Goal: Task Accomplishment & Management: Manage account settings

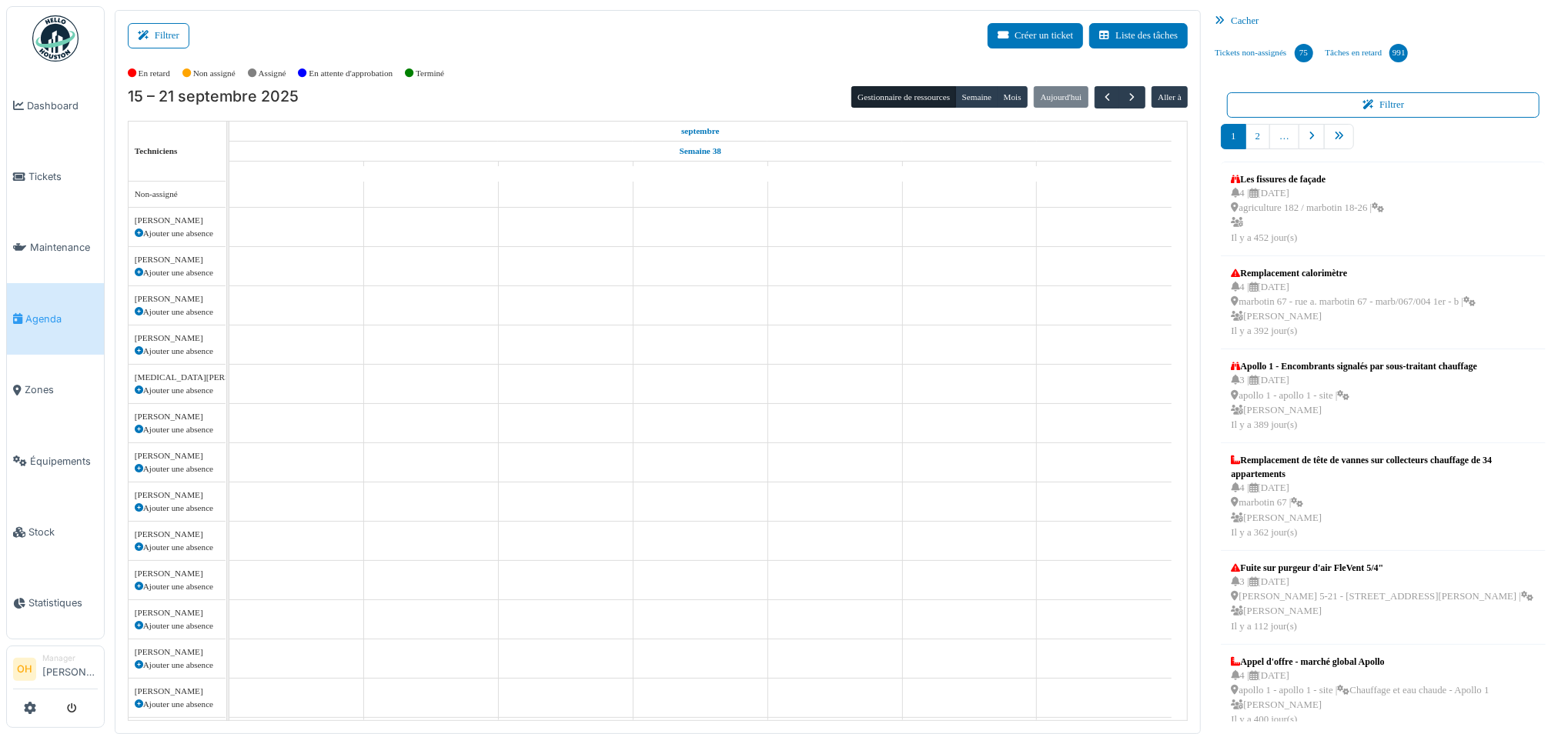
click at [168, 49] on div "Filtrer Créer un ticket Liste des tâches" at bounding box center [658, 42] width 1061 height 38
click at [168, 40] on button "Filtrer" at bounding box center [158, 36] width 61 height 26
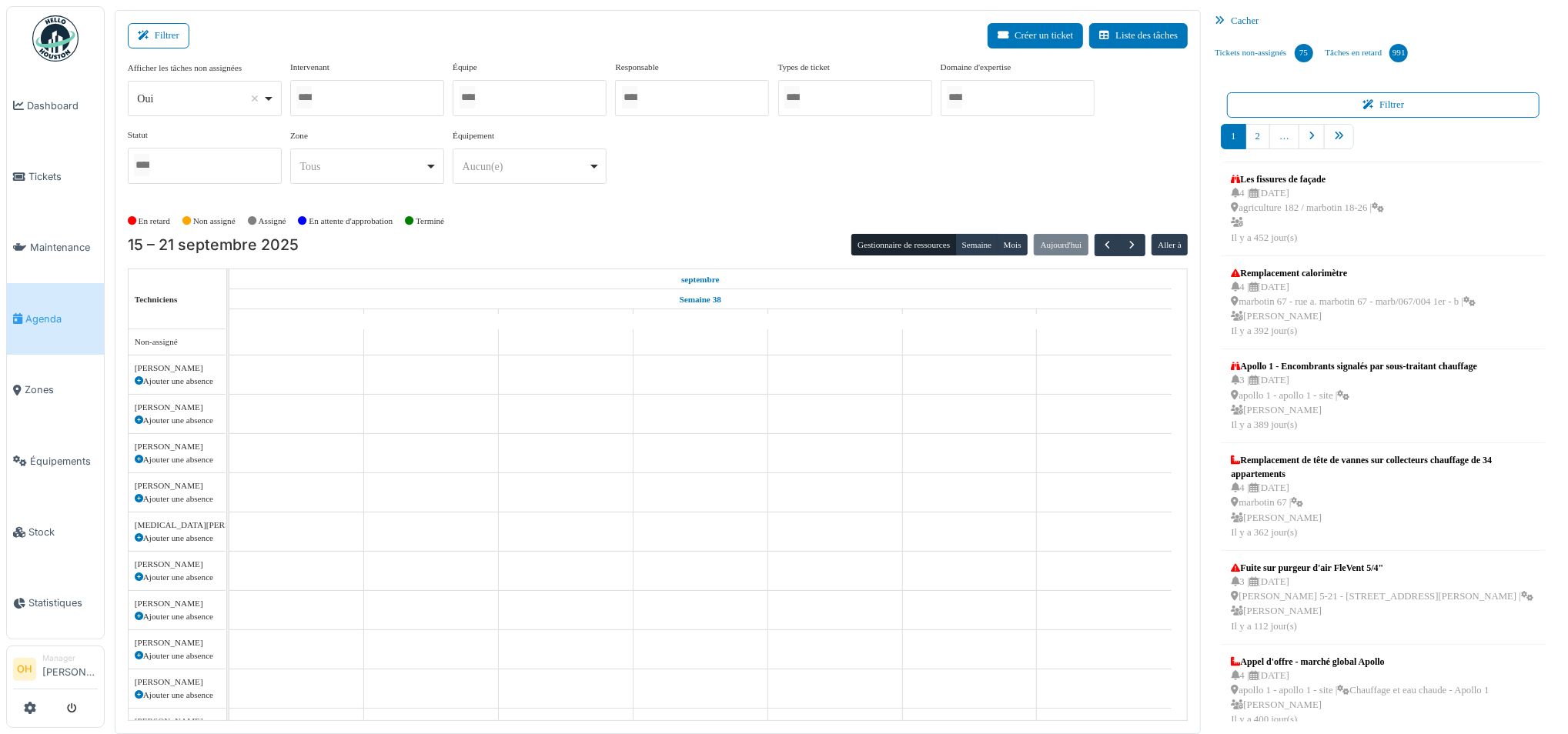
click at [354, 88] on div at bounding box center [367, 98] width 154 height 36
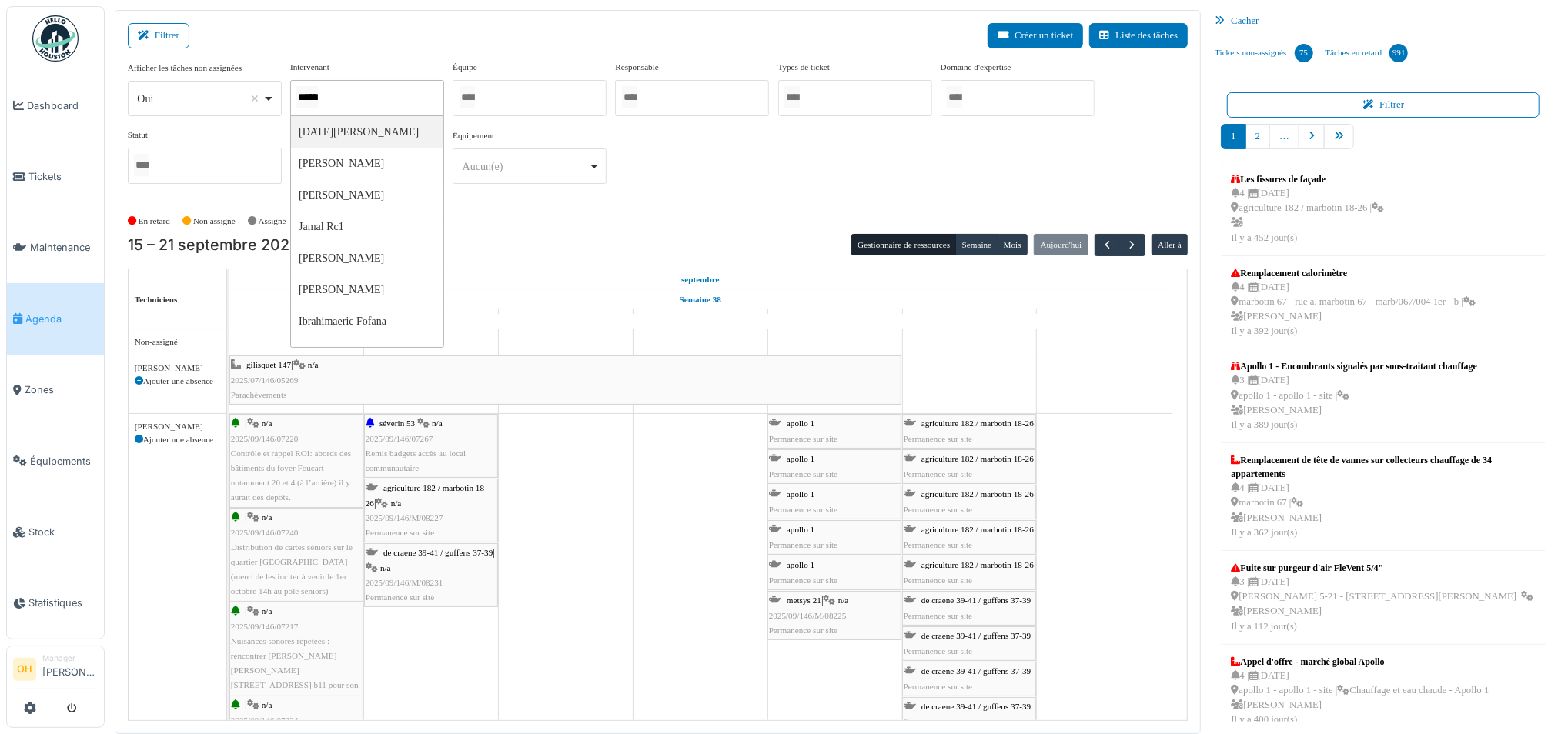
type input "*******"
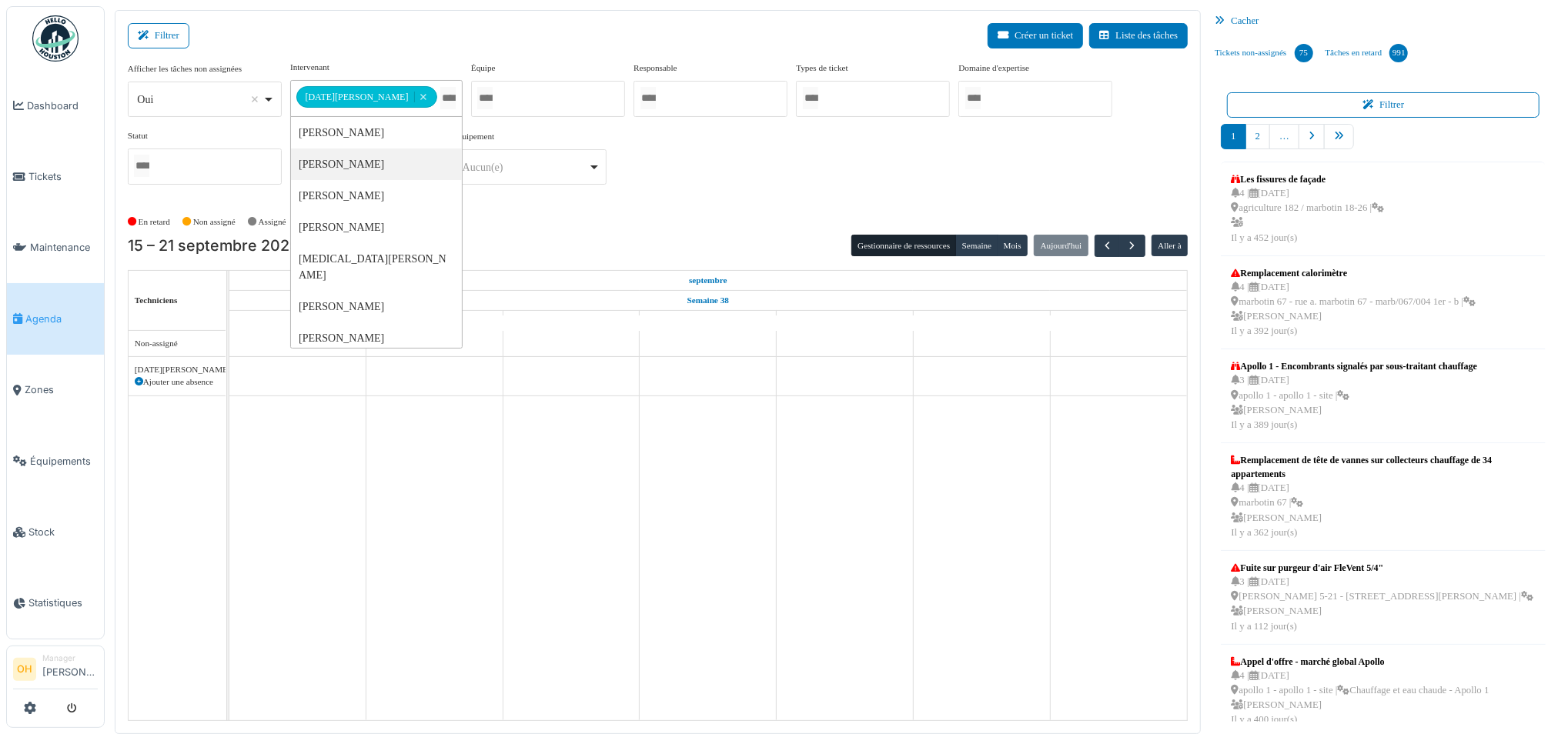
click at [708, 182] on div "**********" at bounding box center [658, 129] width 1061 height 137
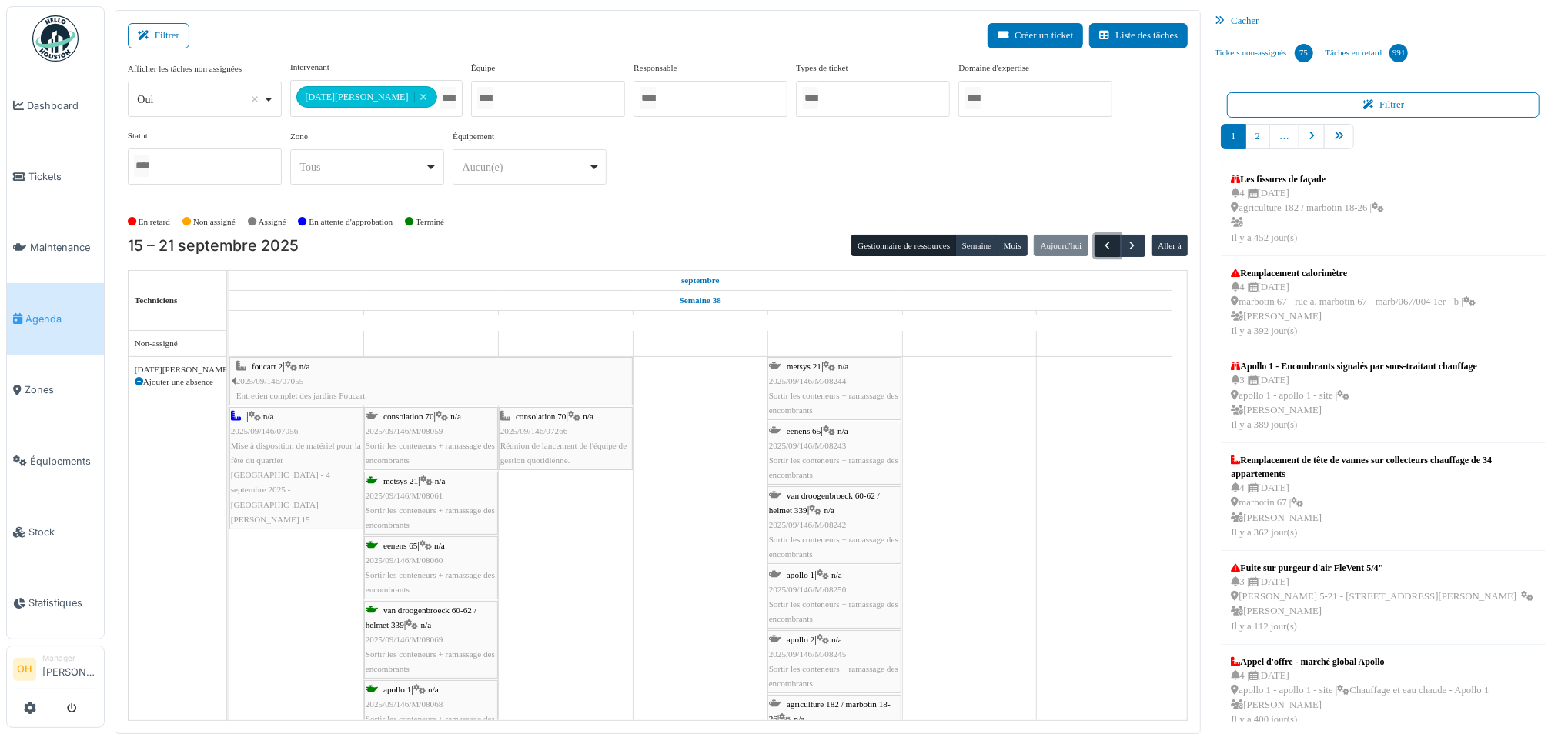
click at [1104, 237] on button "button" at bounding box center [1107, 246] width 26 height 23
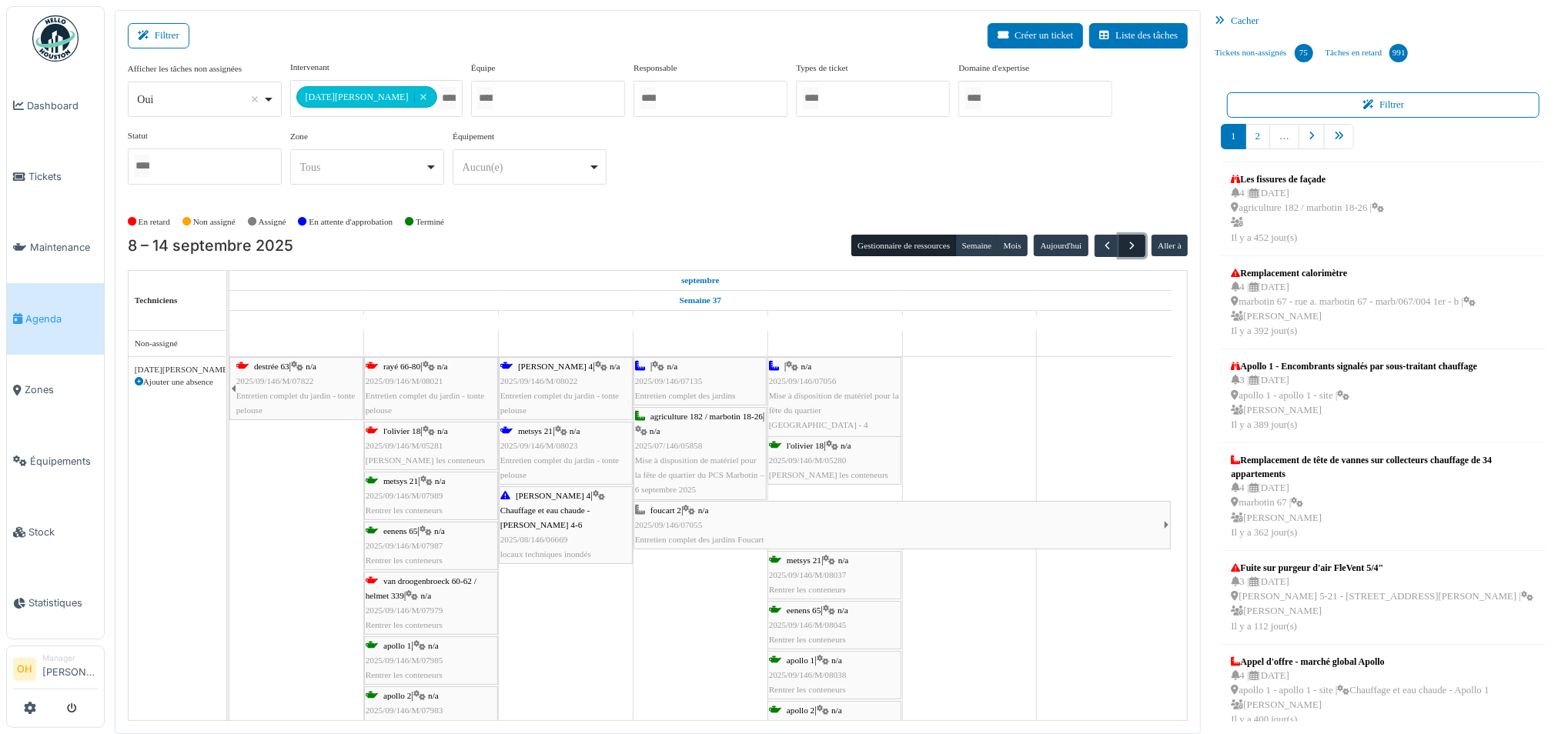
click at [1134, 246] on span "button" at bounding box center [1132, 246] width 13 height 13
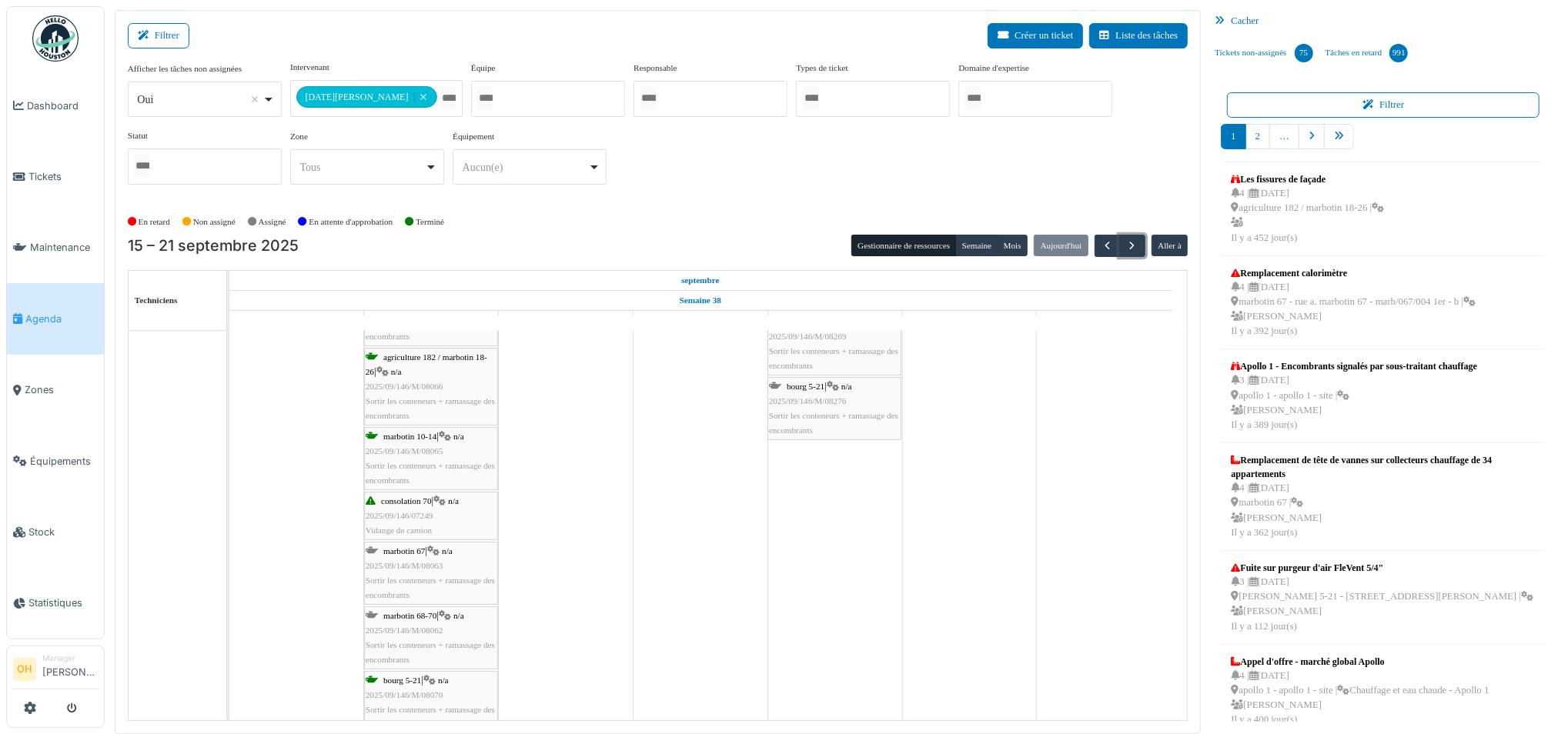
click at [448, 471] on div "marbotin 10-14 | n/a 2025/09/146/M/08065 Sortir les conteneurs + ramassage des …" at bounding box center [431, 459] width 131 height 59
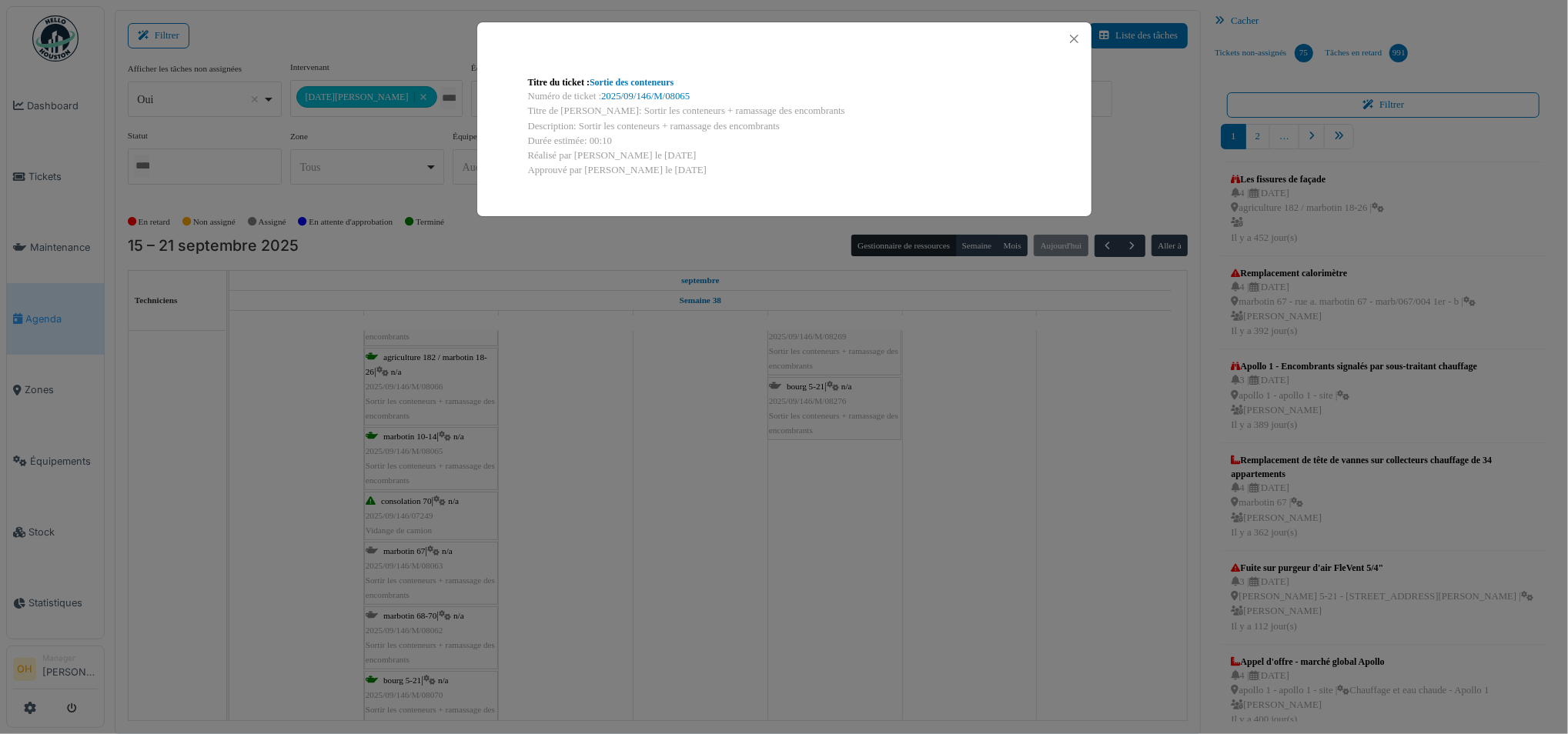
click at [624, 90] on div "Numéro de ticket : 2025/09/146/M/08065" at bounding box center [784, 96] width 513 height 15
click at [624, 92] on link "2025/09/146/M/08065" at bounding box center [646, 96] width 88 height 11
click at [1075, 34] on button "Close" at bounding box center [1074, 39] width 21 height 21
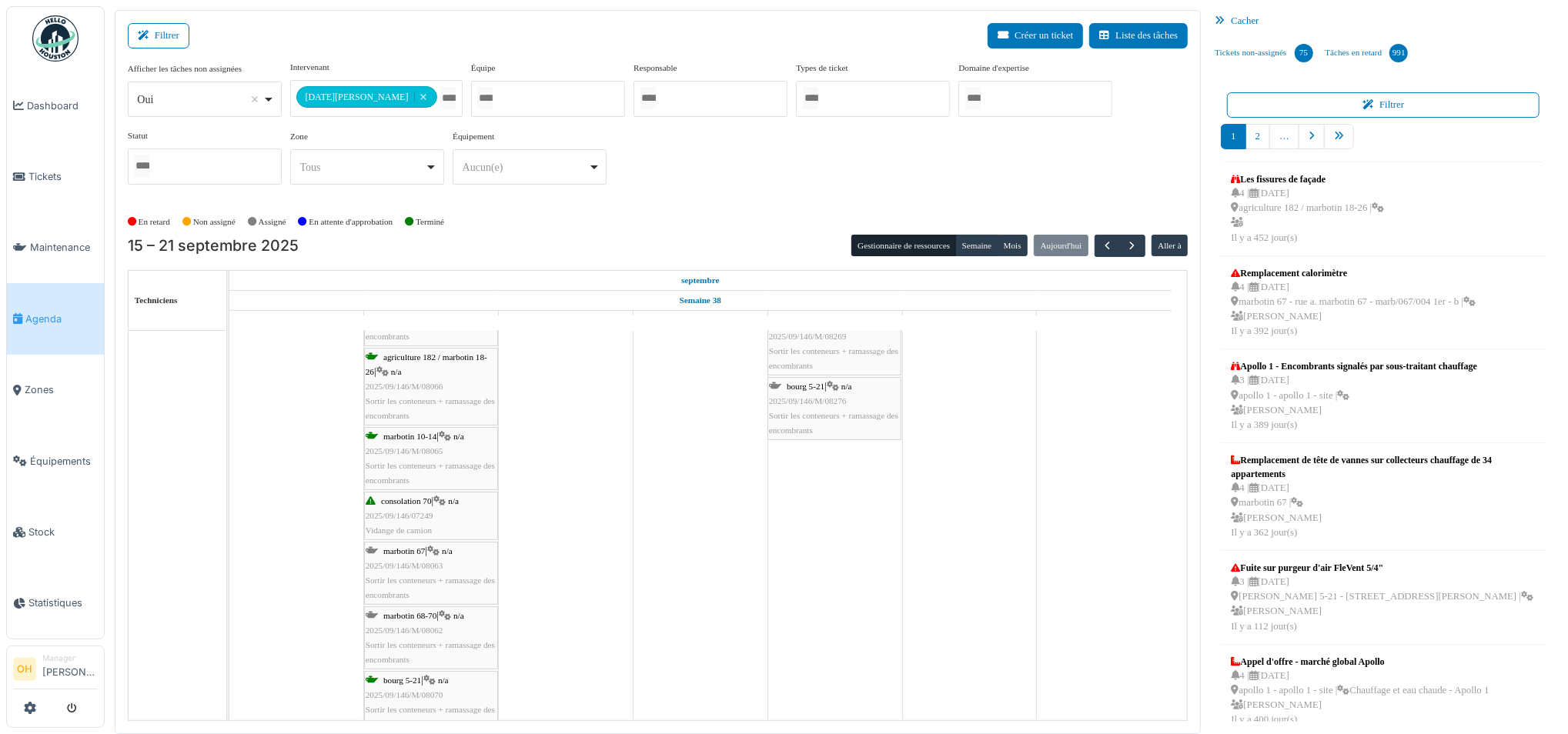
click at [430, 566] on span "2025/09/146/M/08063" at bounding box center [404, 566] width 78 height 9
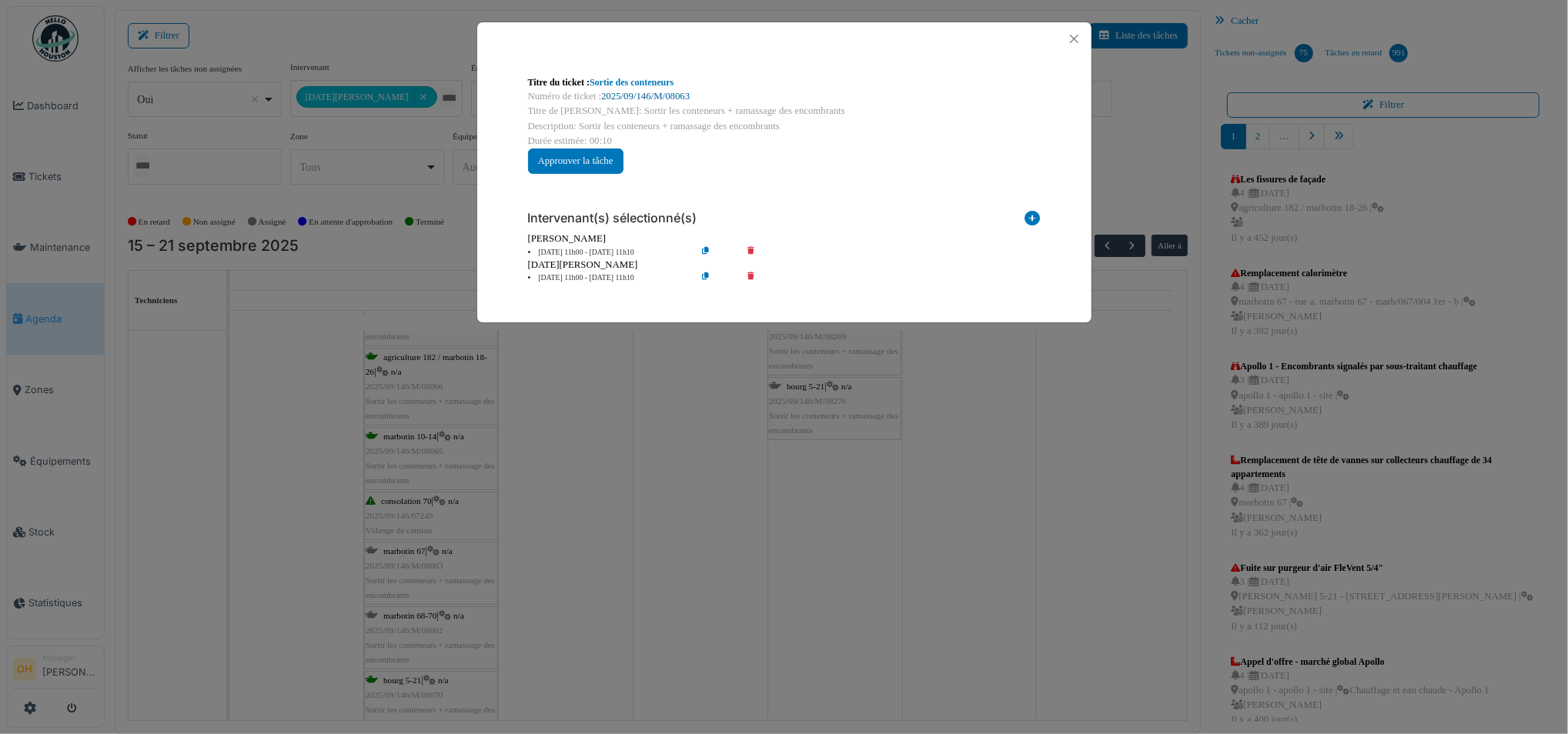
click at [666, 94] on link "2025/09/146/M/08063" at bounding box center [646, 96] width 88 height 11
click at [1075, 40] on button "Close" at bounding box center [1074, 39] width 21 height 21
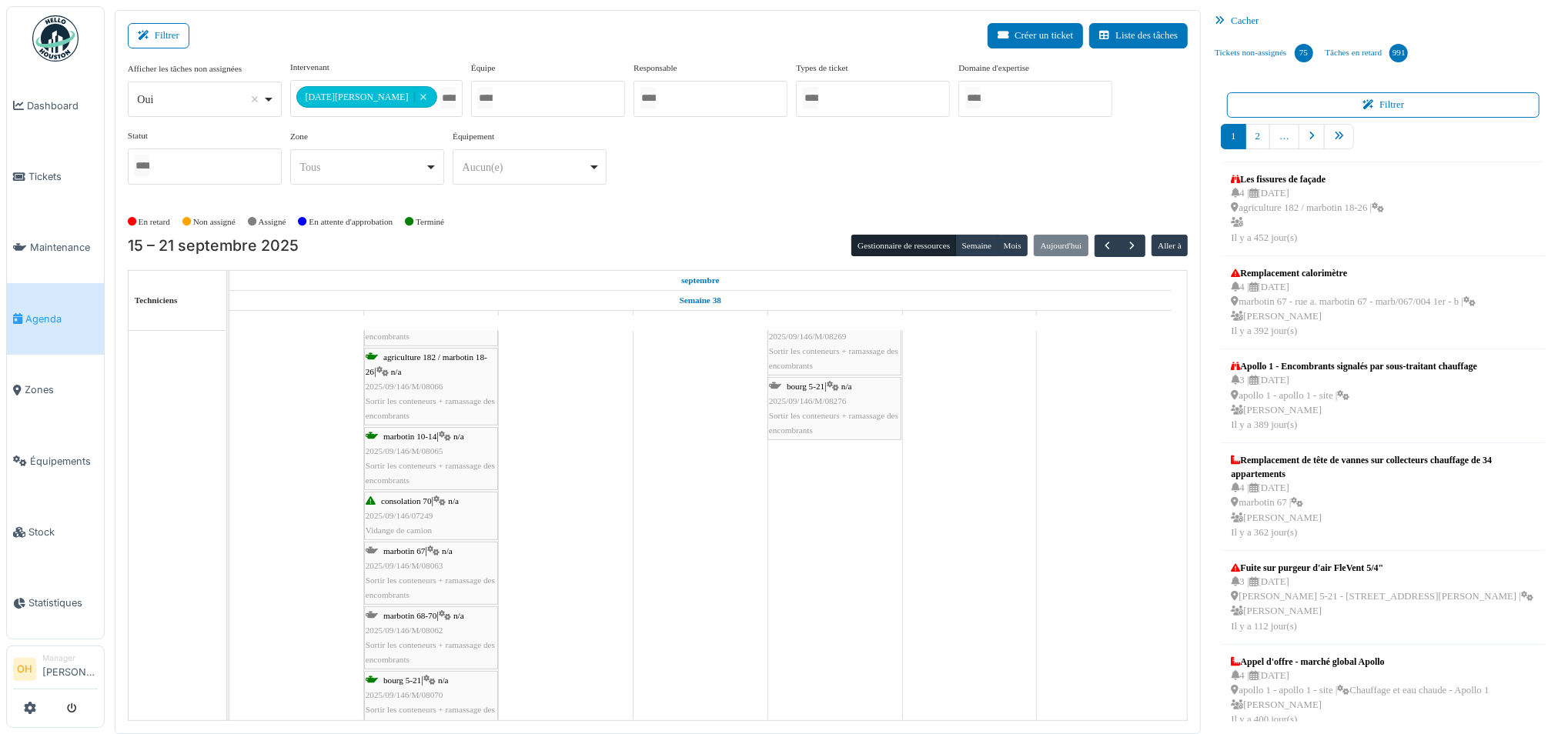
click at [407, 651] on div "marbotin 68-70 | n/a 2025/09/146/M/08062 Sortir les conteneurs + ramassage des …" at bounding box center [431, 639] width 131 height 59
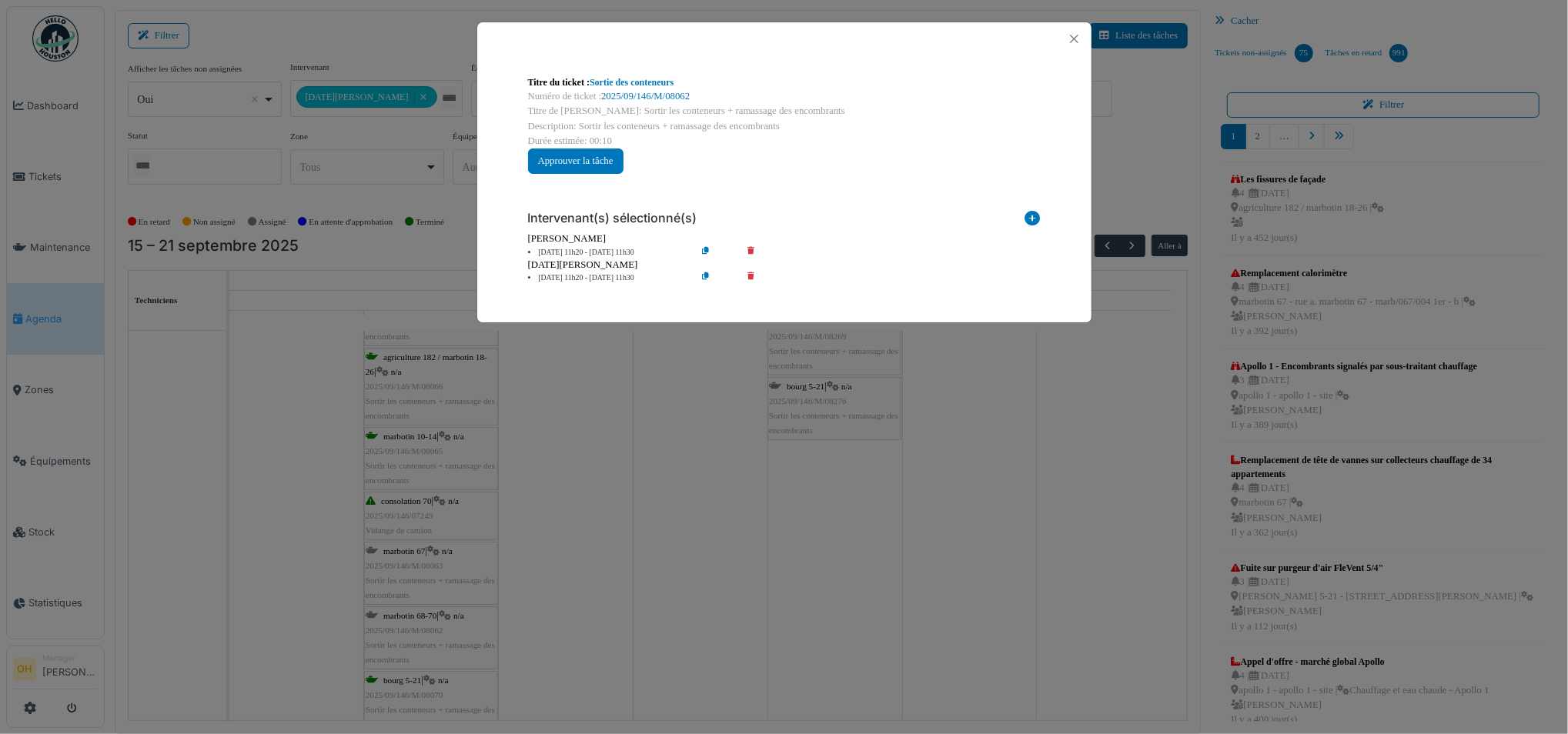
click at [639, 103] on div "Numéro de ticket : 2025/09/146/M/08062" at bounding box center [784, 96] width 513 height 15
click at [521, 251] on li "16 sep 11h20 - 16 sep 11h30" at bounding box center [608, 252] width 176 height 12
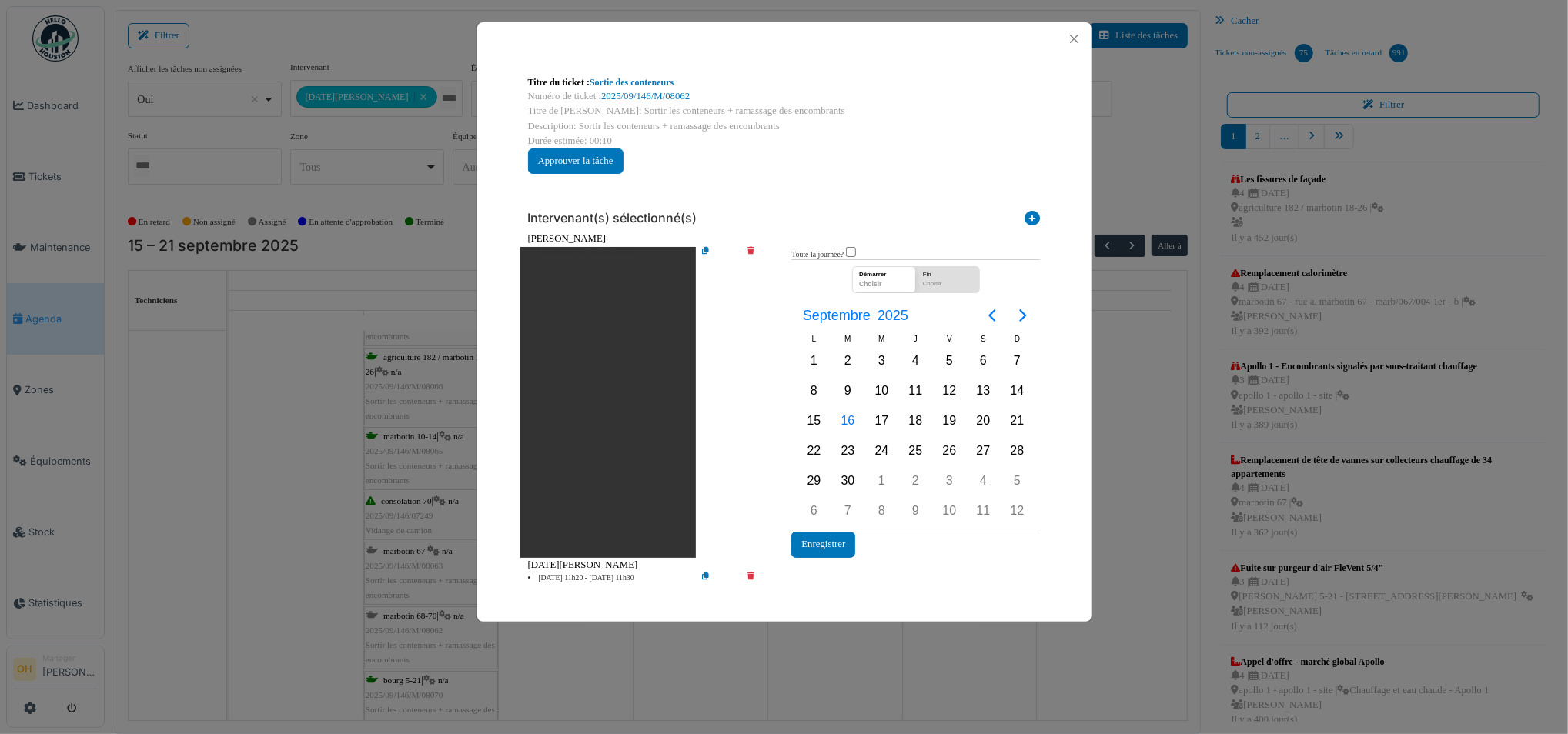
click at [521, 249] on li "16 sep 11h20 - 16 sep 11h30" at bounding box center [608, 402] width 176 height 311
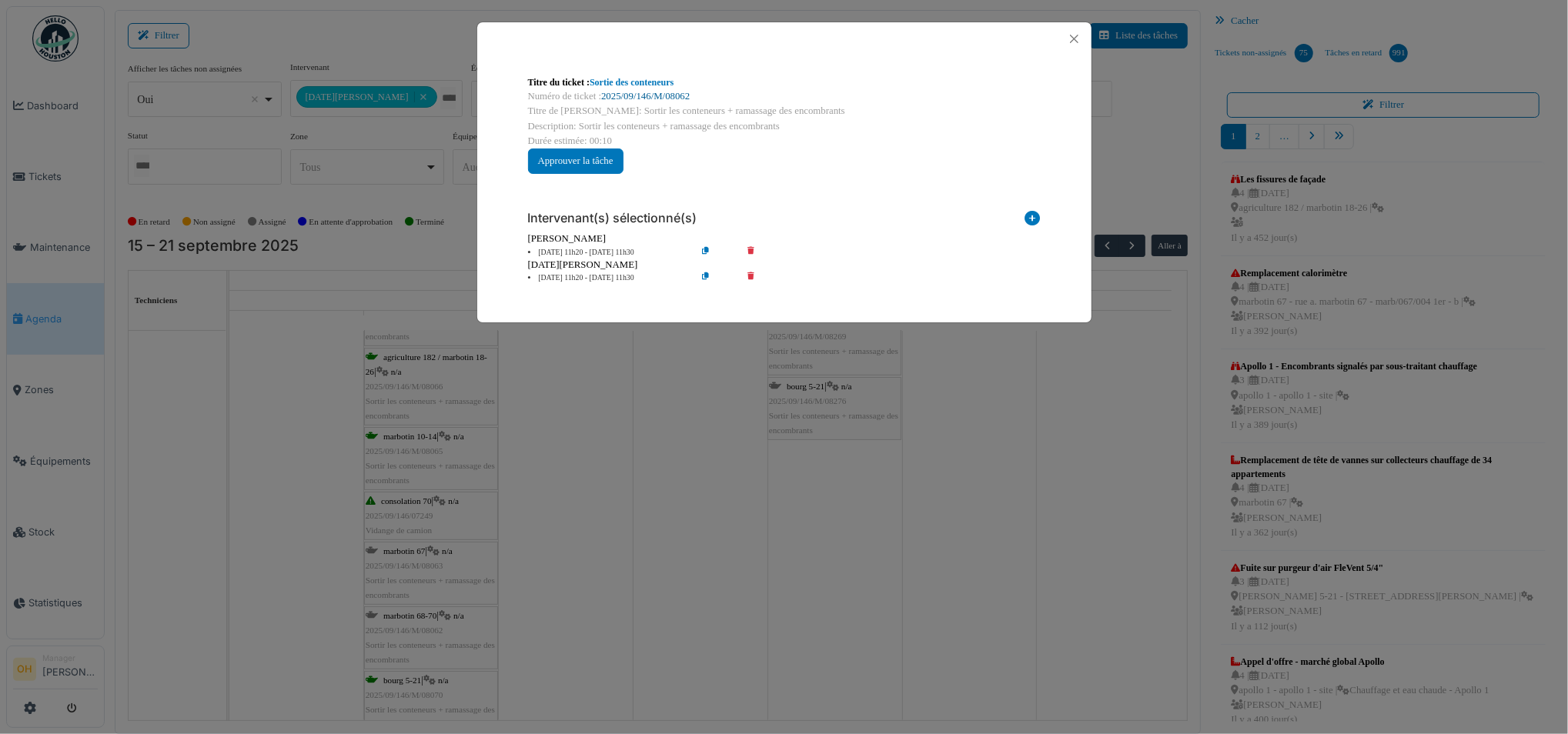
click at [629, 99] on link "2025/09/146/M/08062" at bounding box center [646, 96] width 88 height 11
click at [1071, 39] on button "Close" at bounding box center [1074, 39] width 21 height 21
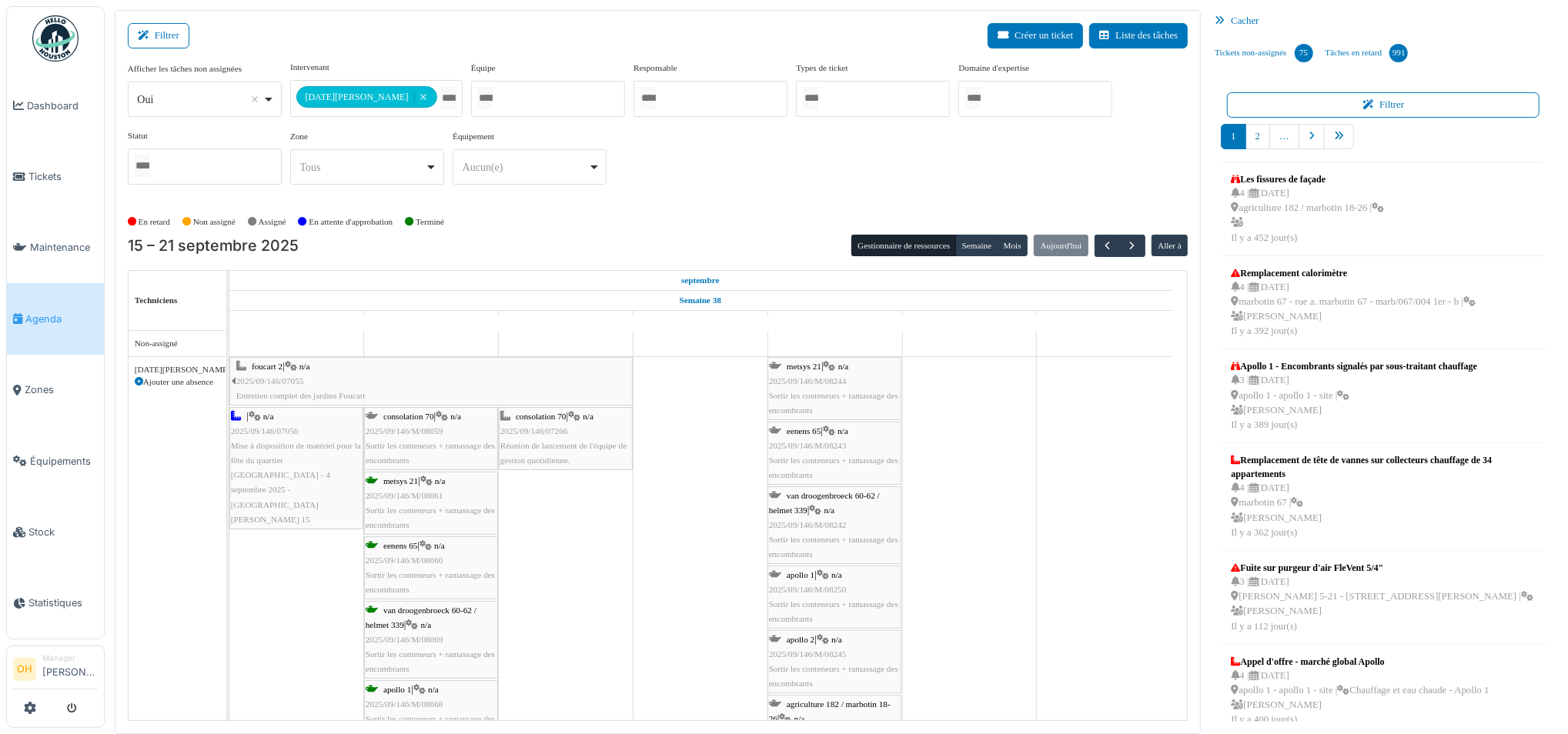
scroll to position [102, 0]
click at [396, 444] on span "Sortir les conteneurs + ramassage des encombrants" at bounding box center [430, 452] width 130 height 24
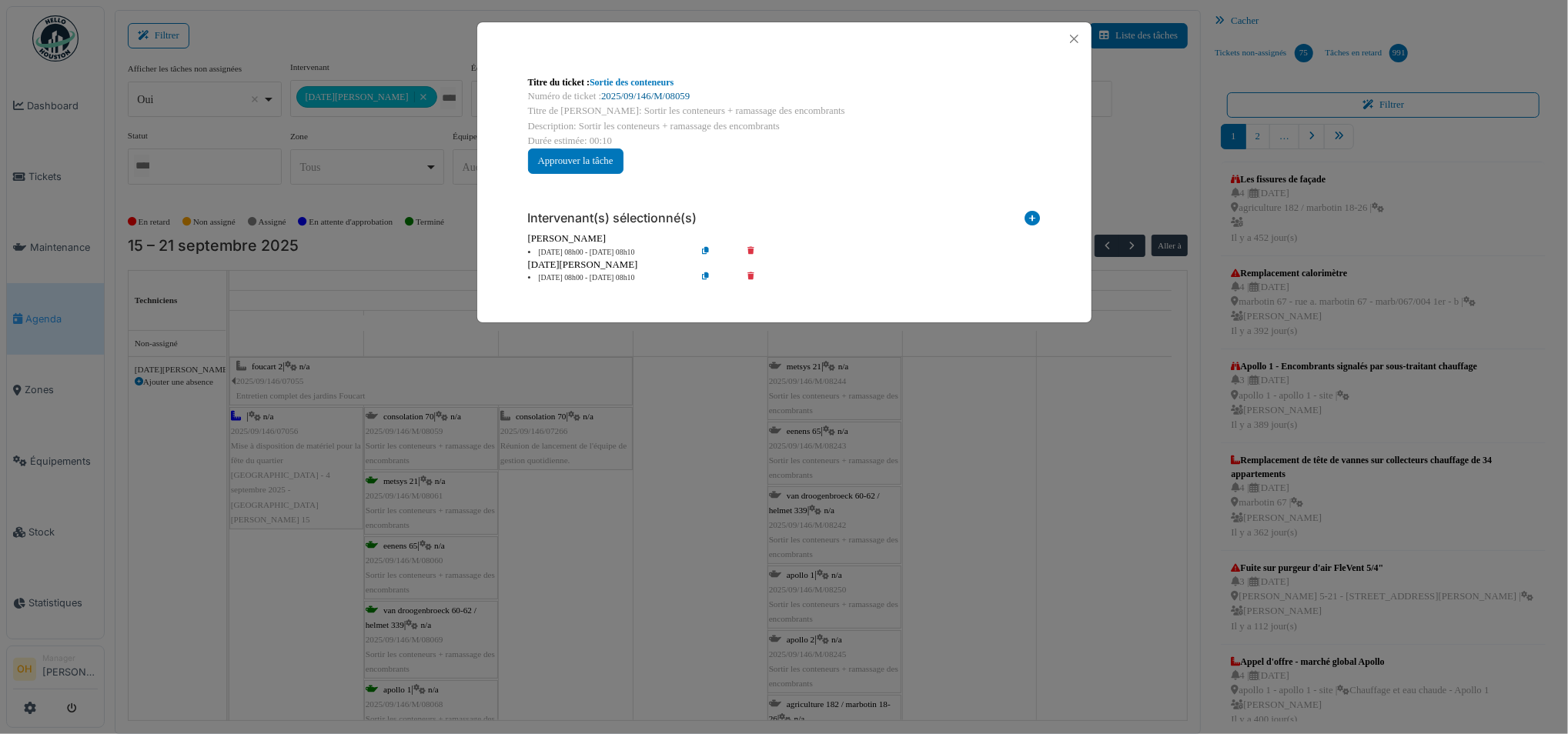
click at [650, 92] on link "2025/09/146/M/08059" at bounding box center [646, 96] width 88 height 11
click at [1080, 33] on button "Close" at bounding box center [1074, 39] width 21 height 21
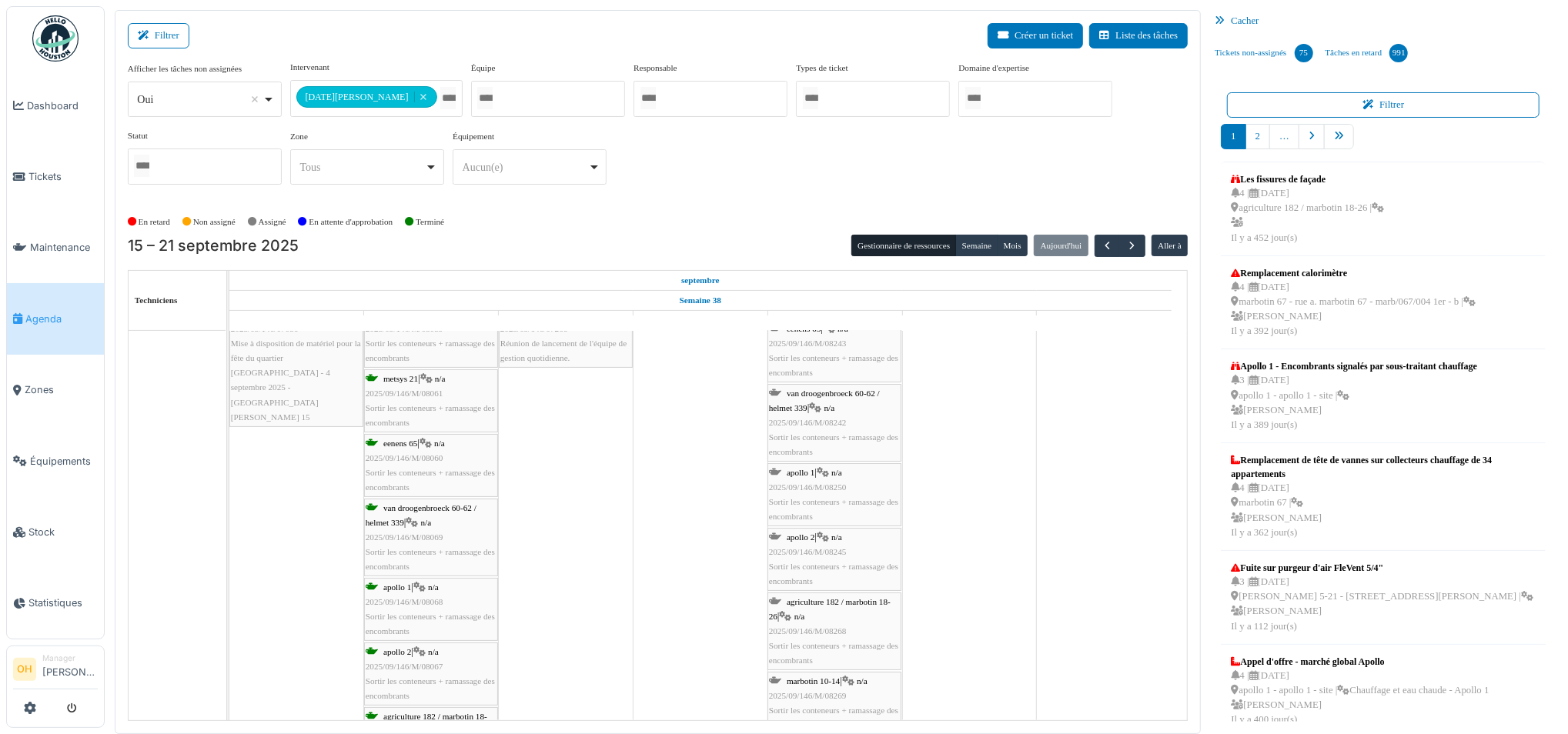
click at [398, 526] on span "van droogenbroeck 60-62 / helmet 339" at bounding box center [421, 515] width 111 height 24
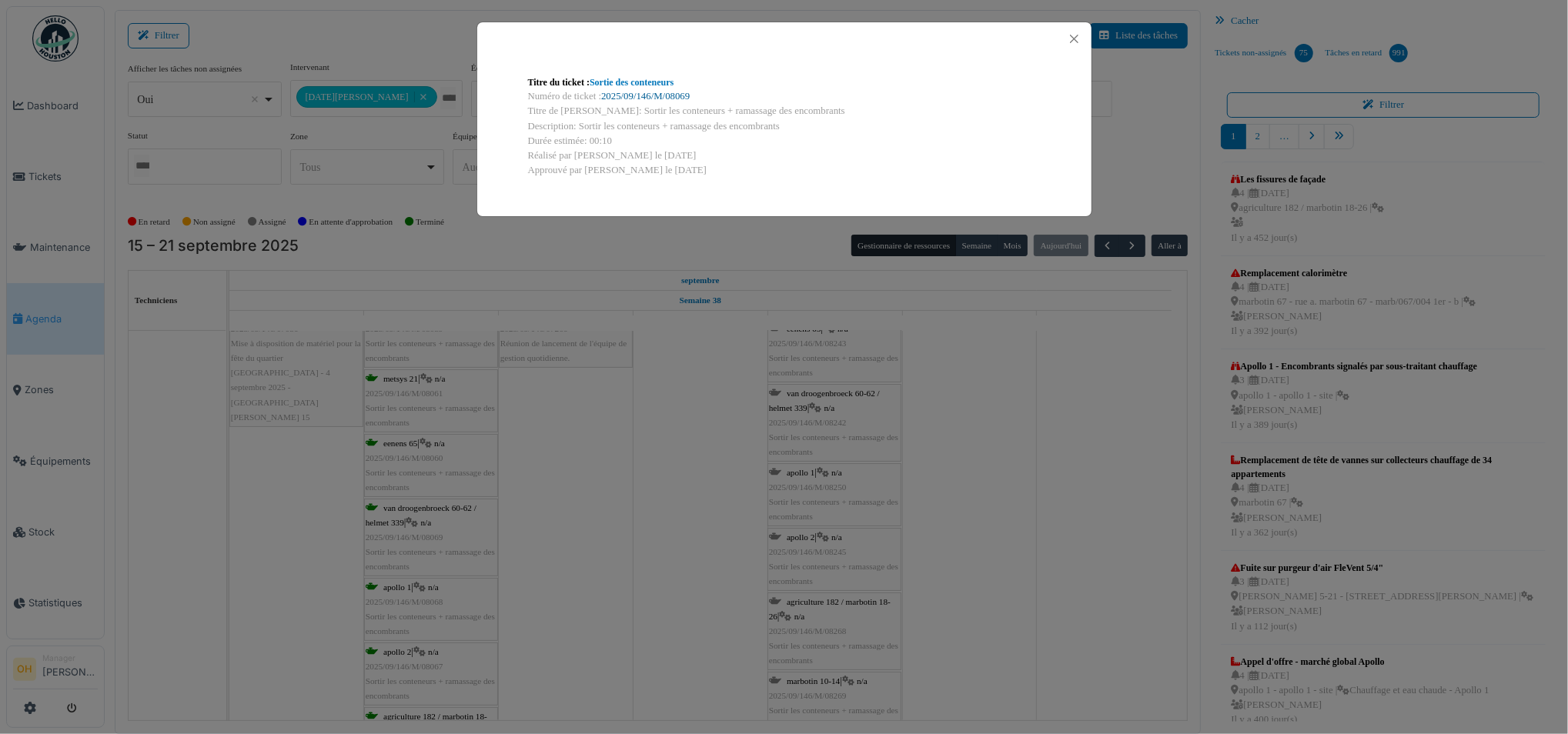
click at [622, 96] on link "2025/09/146/M/08069" at bounding box center [646, 96] width 88 height 11
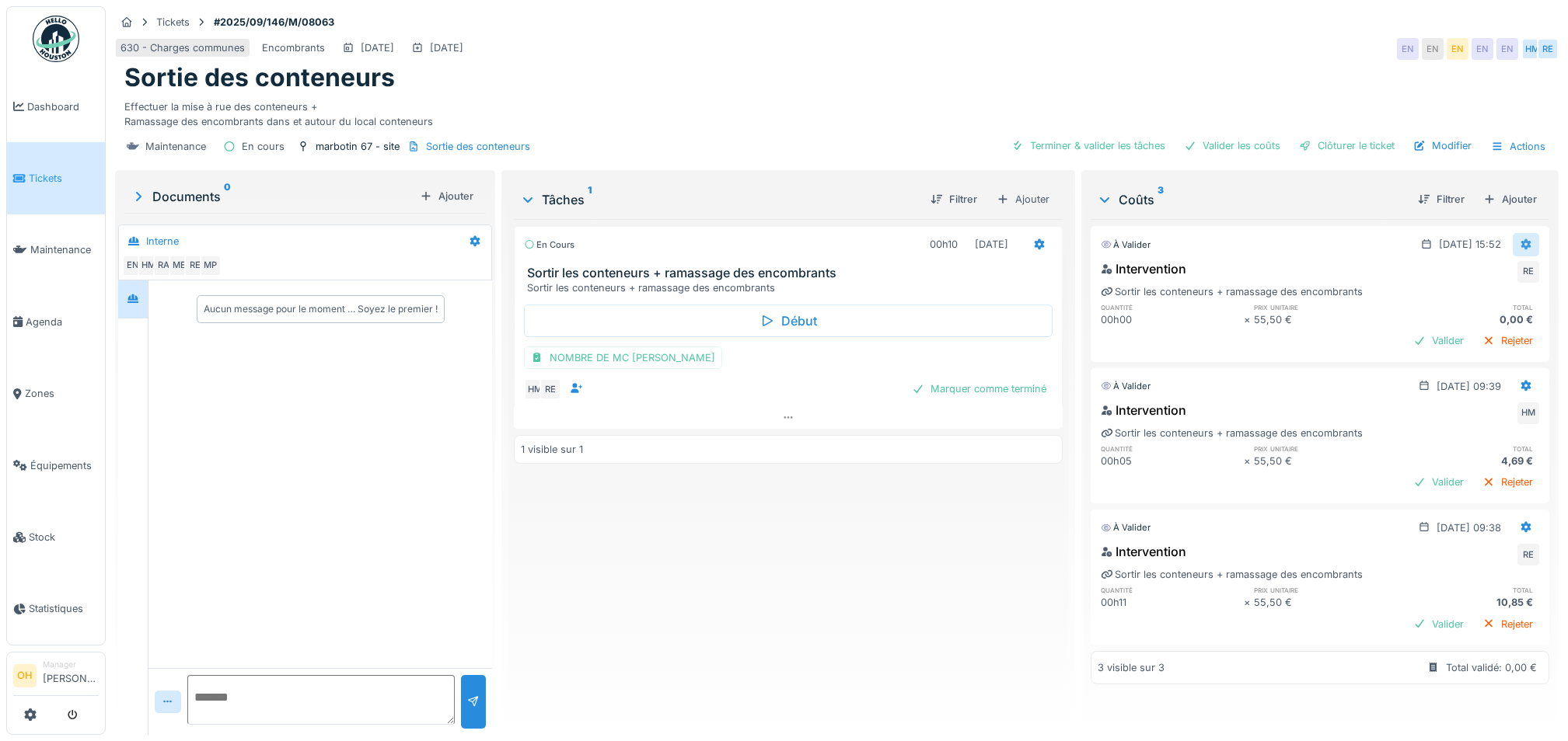
click at [1522, 246] on icon at bounding box center [1526, 245] width 10 height 11
click at [1480, 298] on icon at bounding box center [1478, 302] width 8 height 9
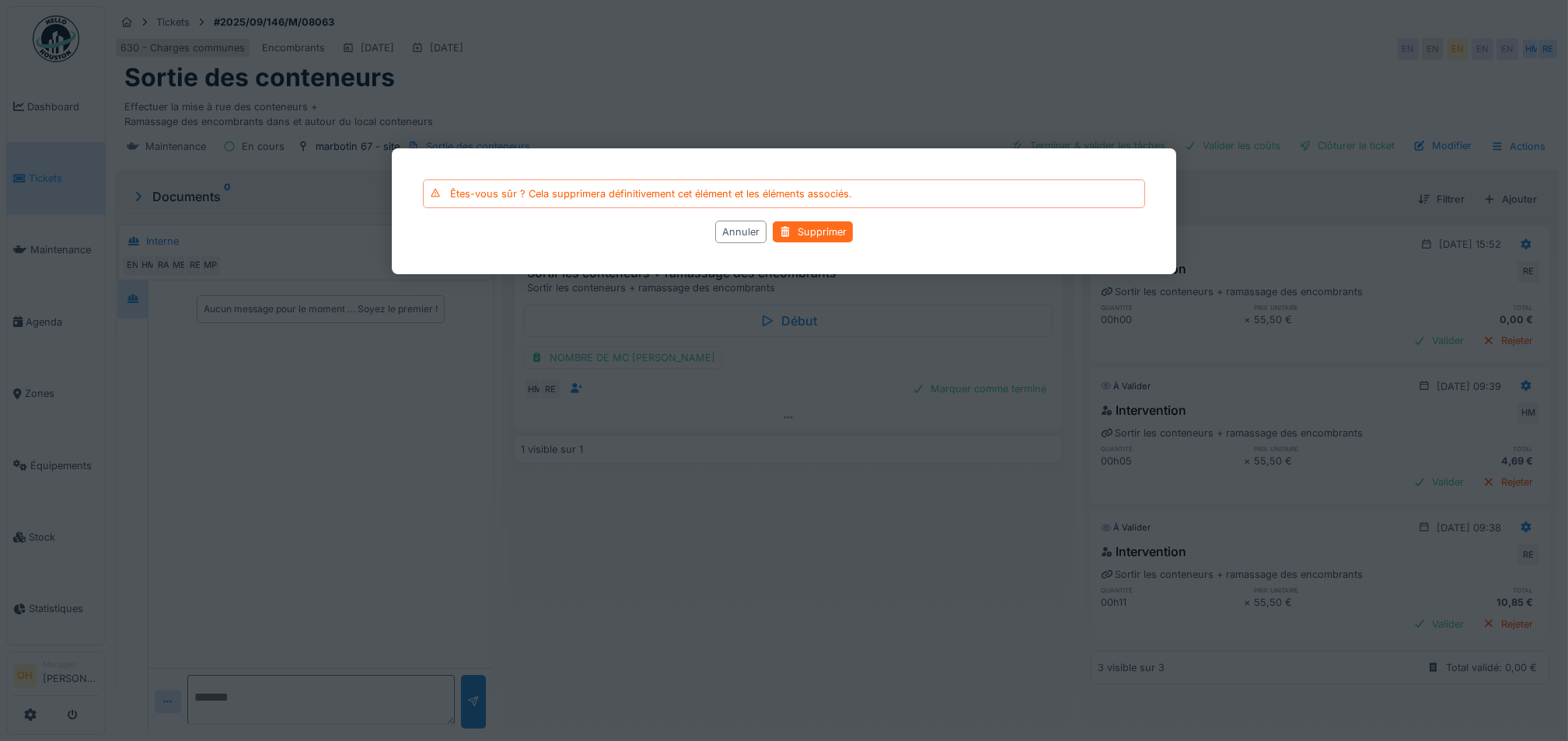
click at [832, 230] on div "Supprimer" at bounding box center [813, 232] width 80 height 21
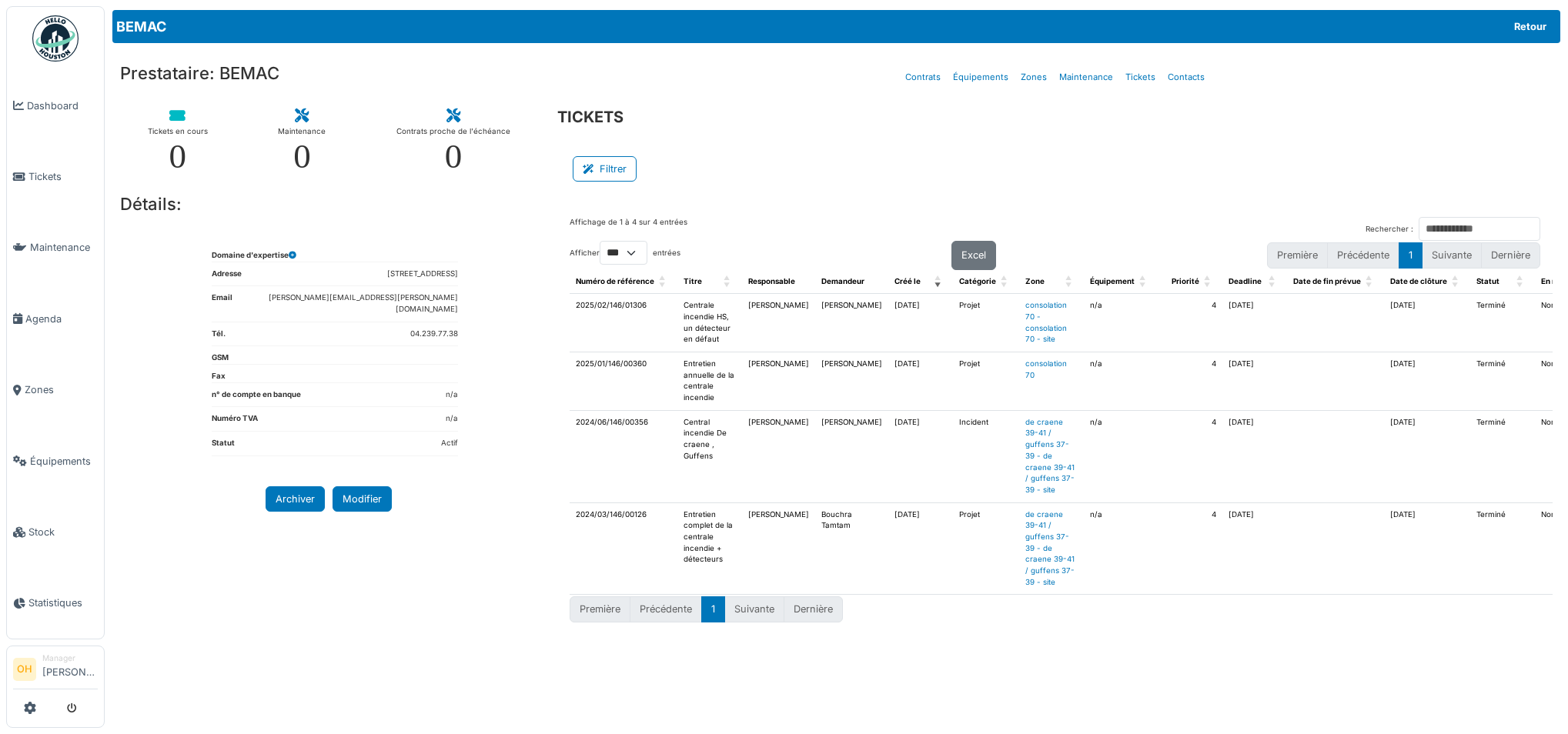
select select "***"
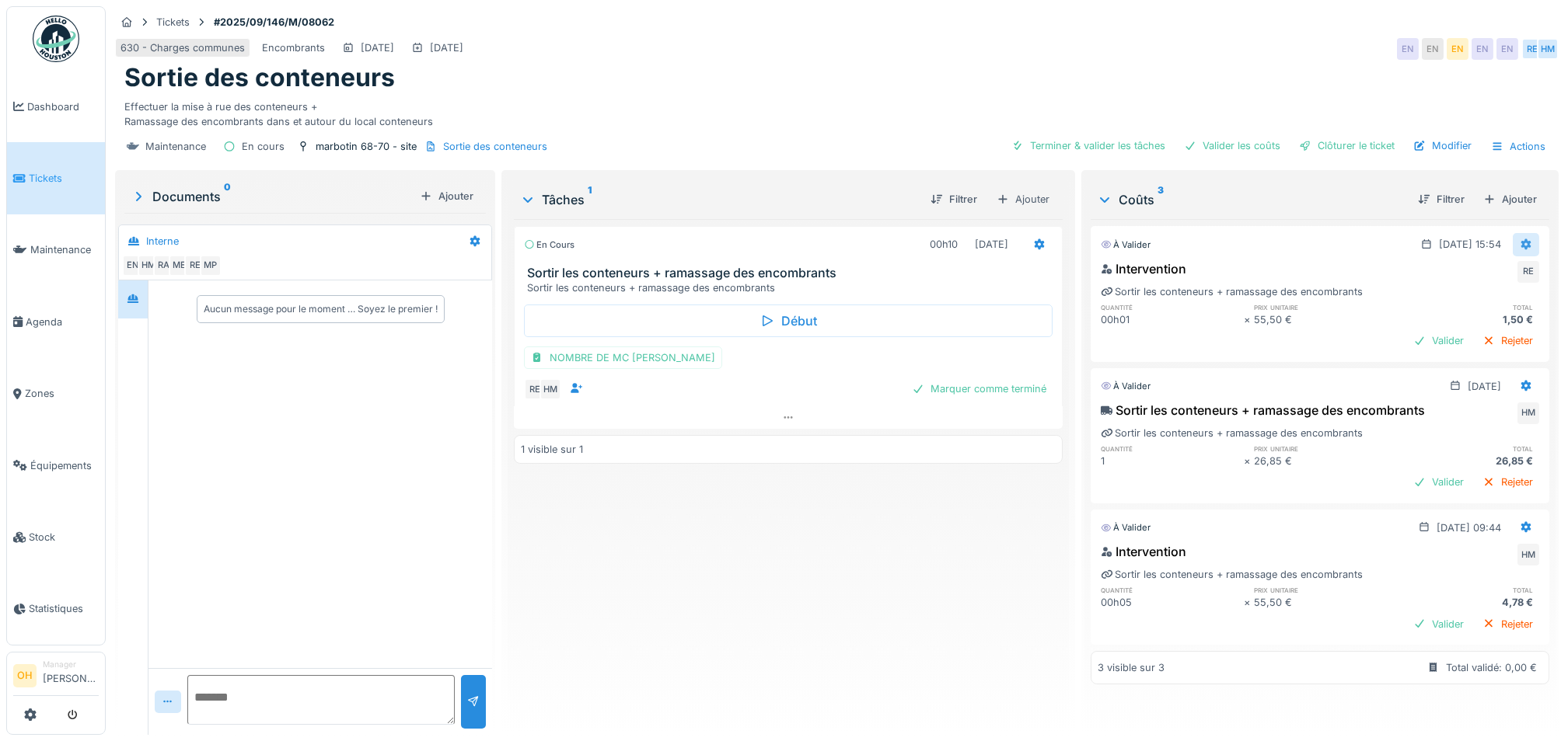
click at [1522, 242] on icon at bounding box center [1526, 245] width 10 height 11
click at [1500, 299] on div "Supprimer" at bounding box center [1507, 303] width 75 height 23
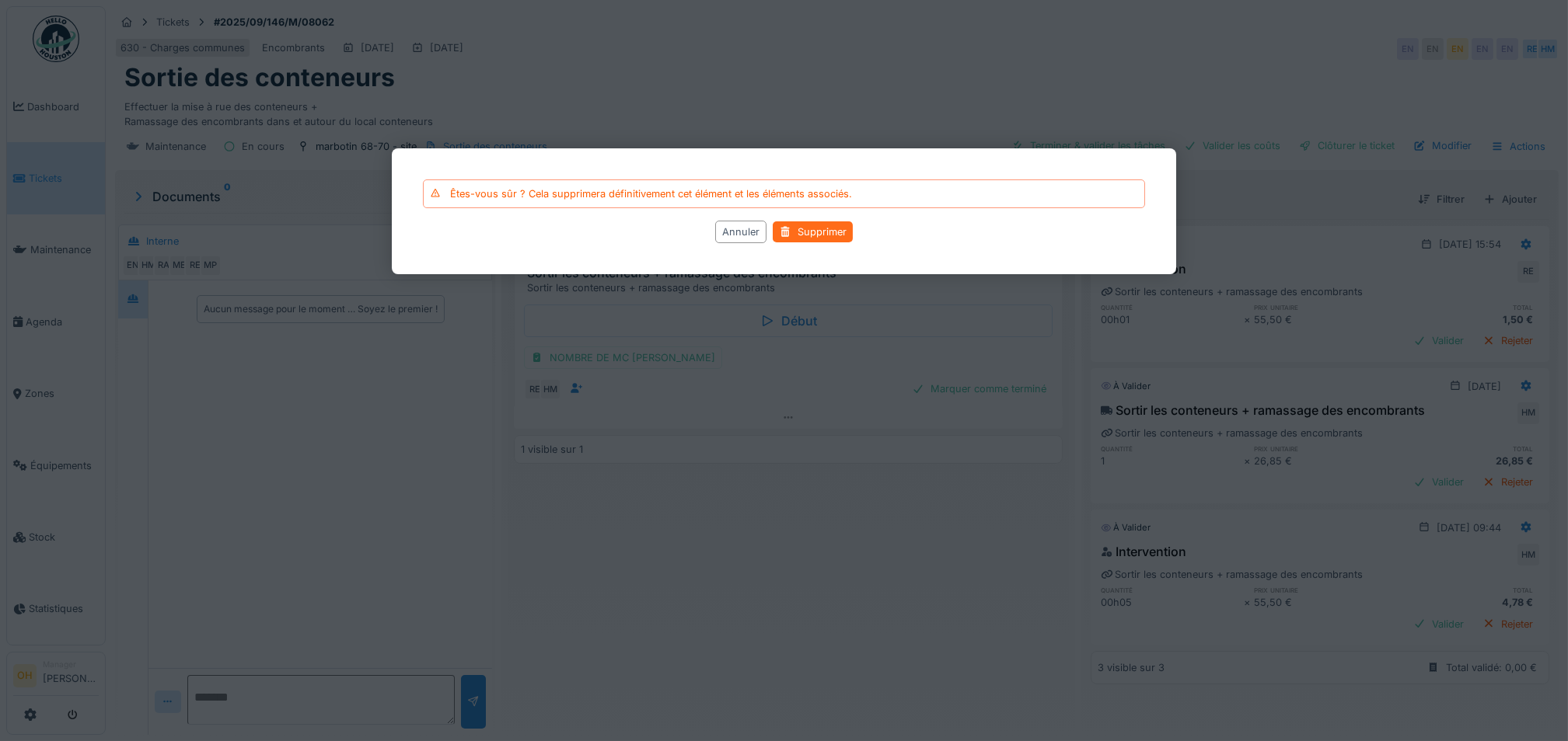
click at [831, 227] on div "Supprimer" at bounding box center [813, 232] width 80 height 21
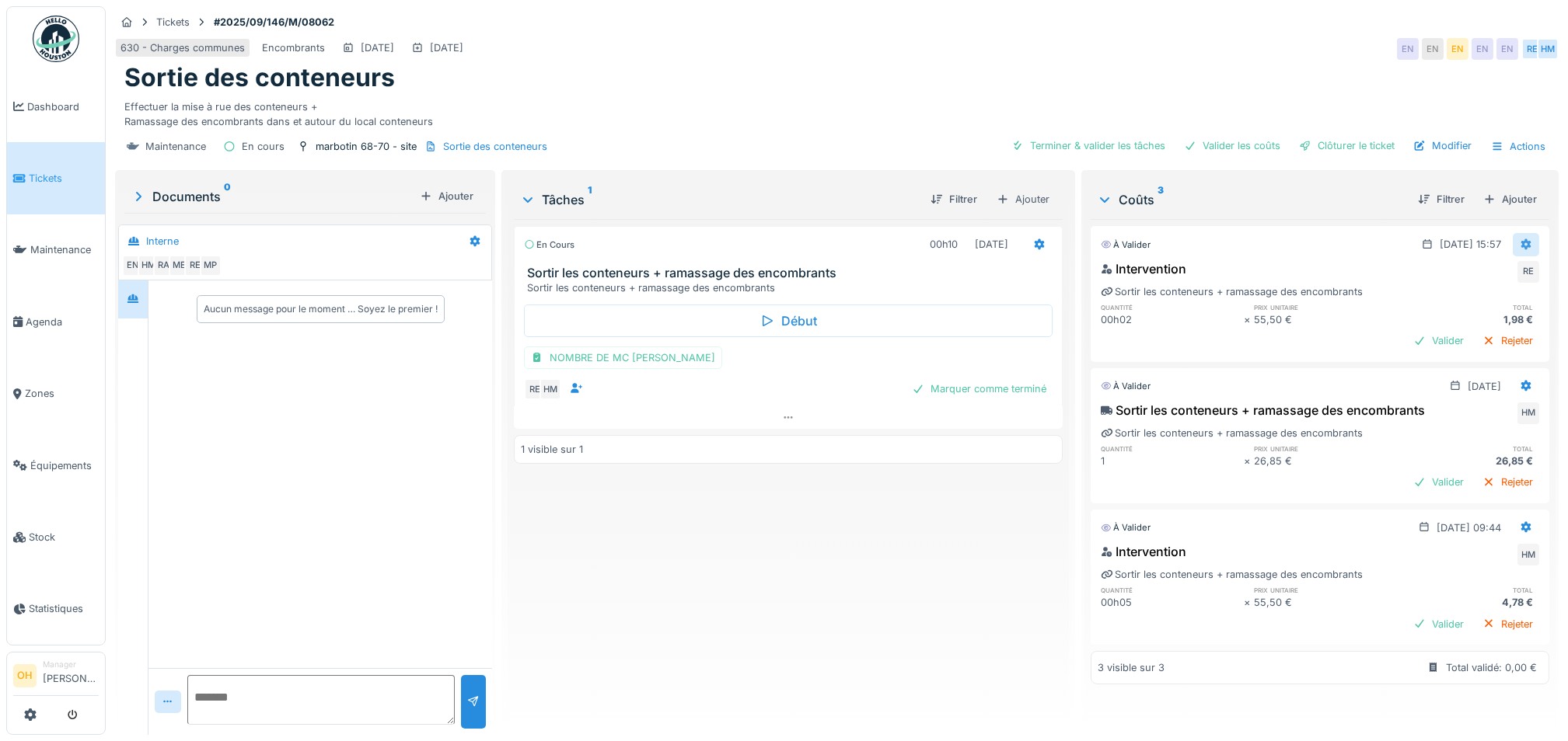
click at [1522, 242] on icon at bounding box center [1526, 245] width 10 height 11
click at [1489, 305] on div "Supprimer" at bounding box center [1507, 303] width 75 height 23
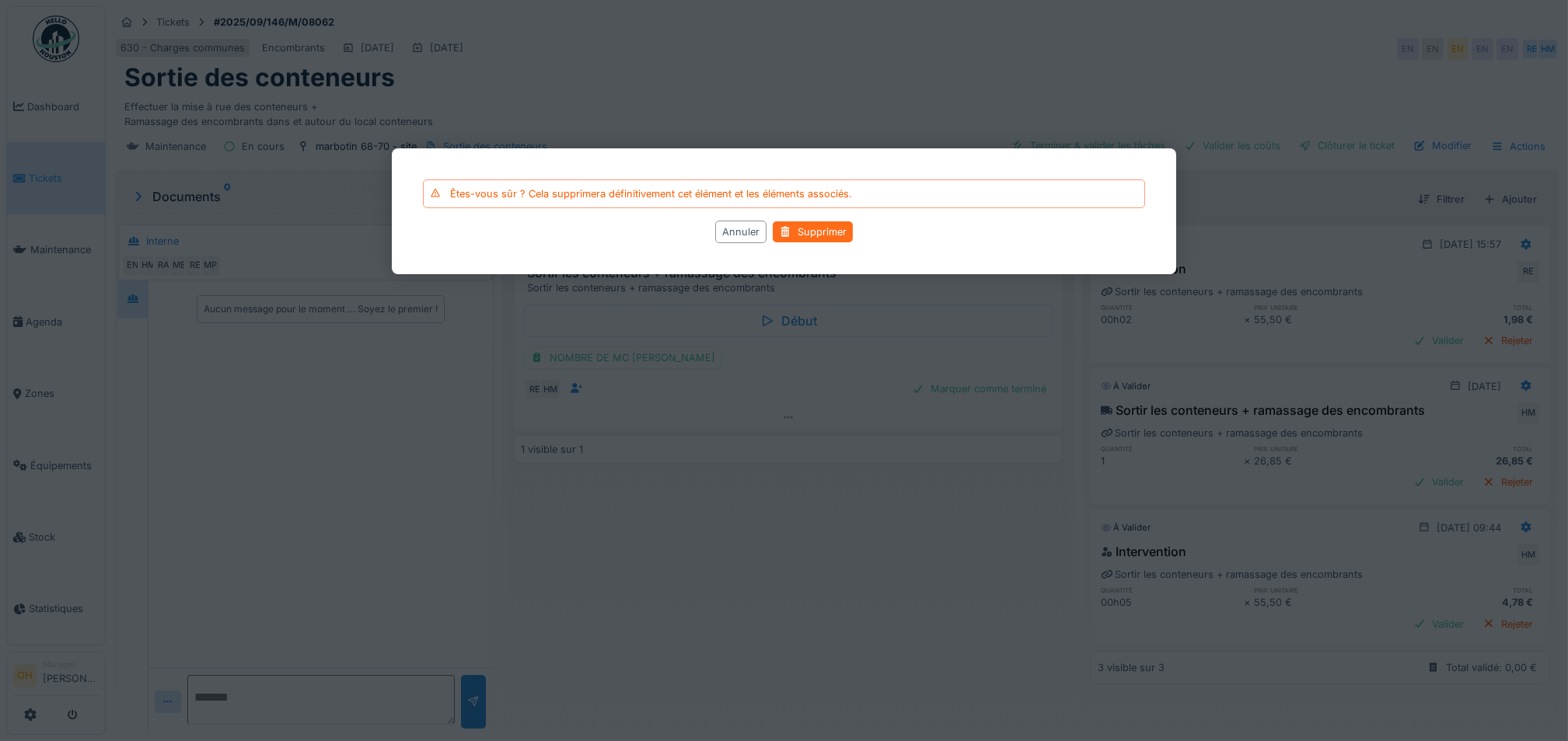
click at [837, 227] on div "Supprimer" at bounding box center [813, 232] width 80 height 21
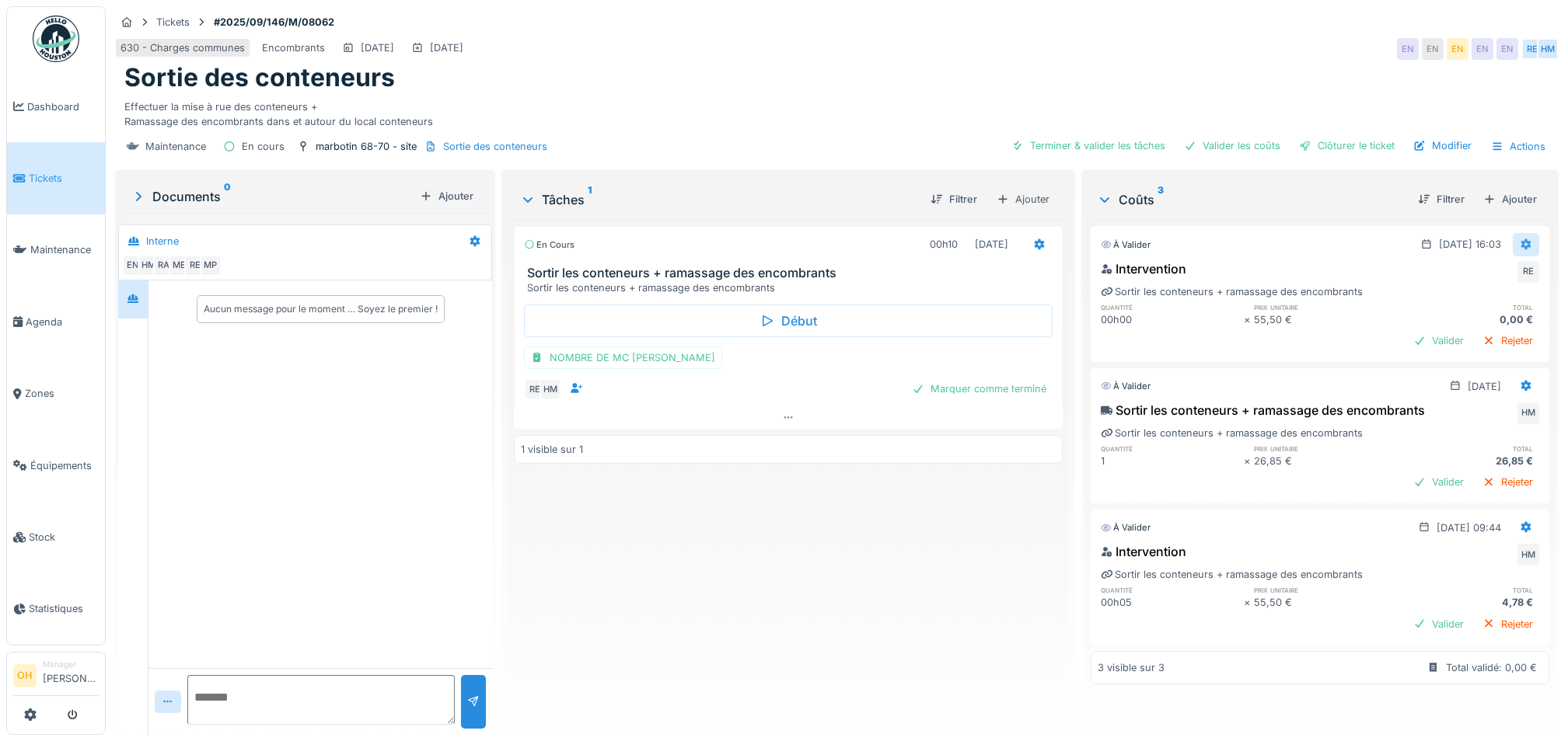
click at [1520, 240] on icon at bounding box center [1526, 244] width 13 height 10
click at [1497, 304] on div "Supprimer" at bounding box center [1507, 303] width 75 height 23
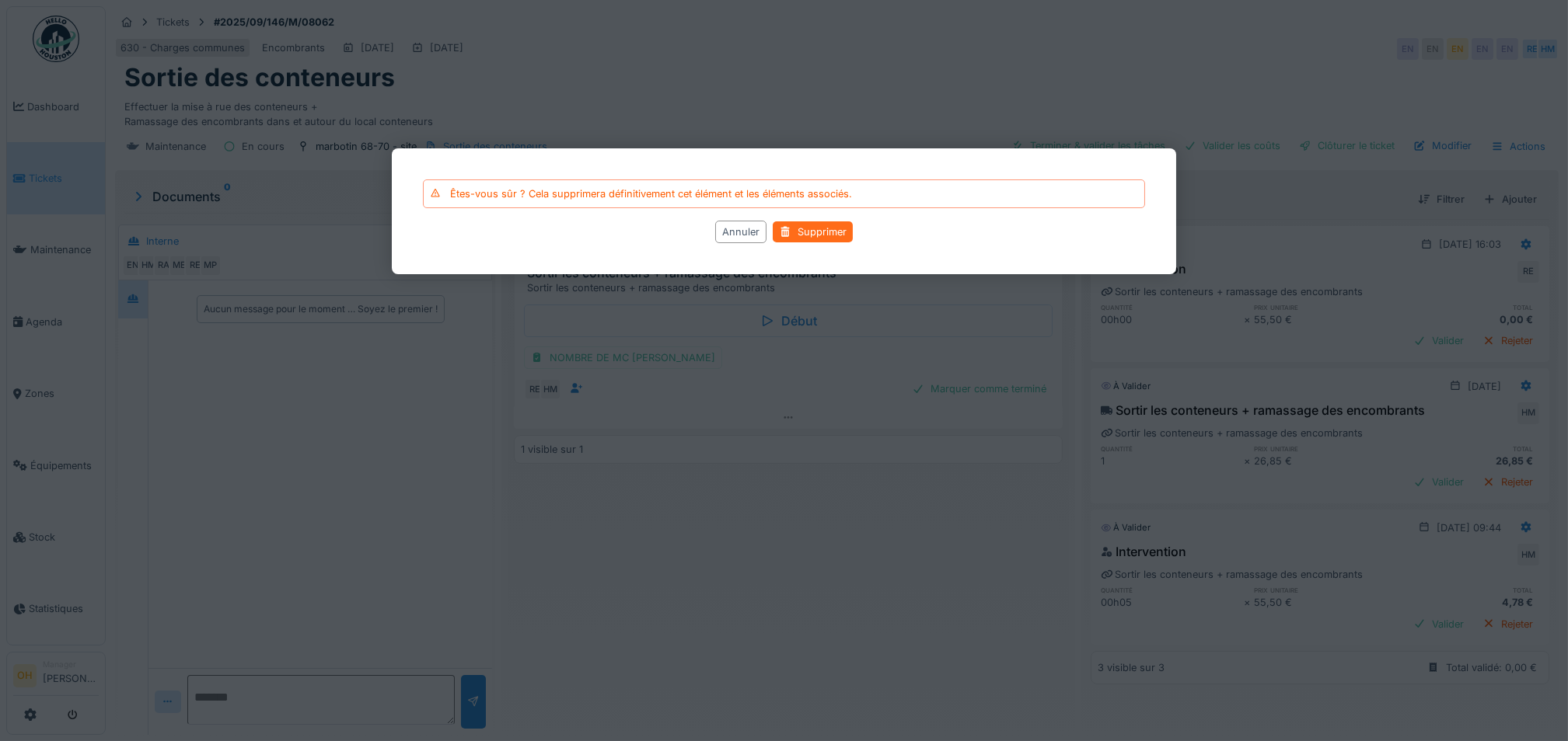
click at [788, 230] on div at bounding box center [785, 232] width 13 height 15
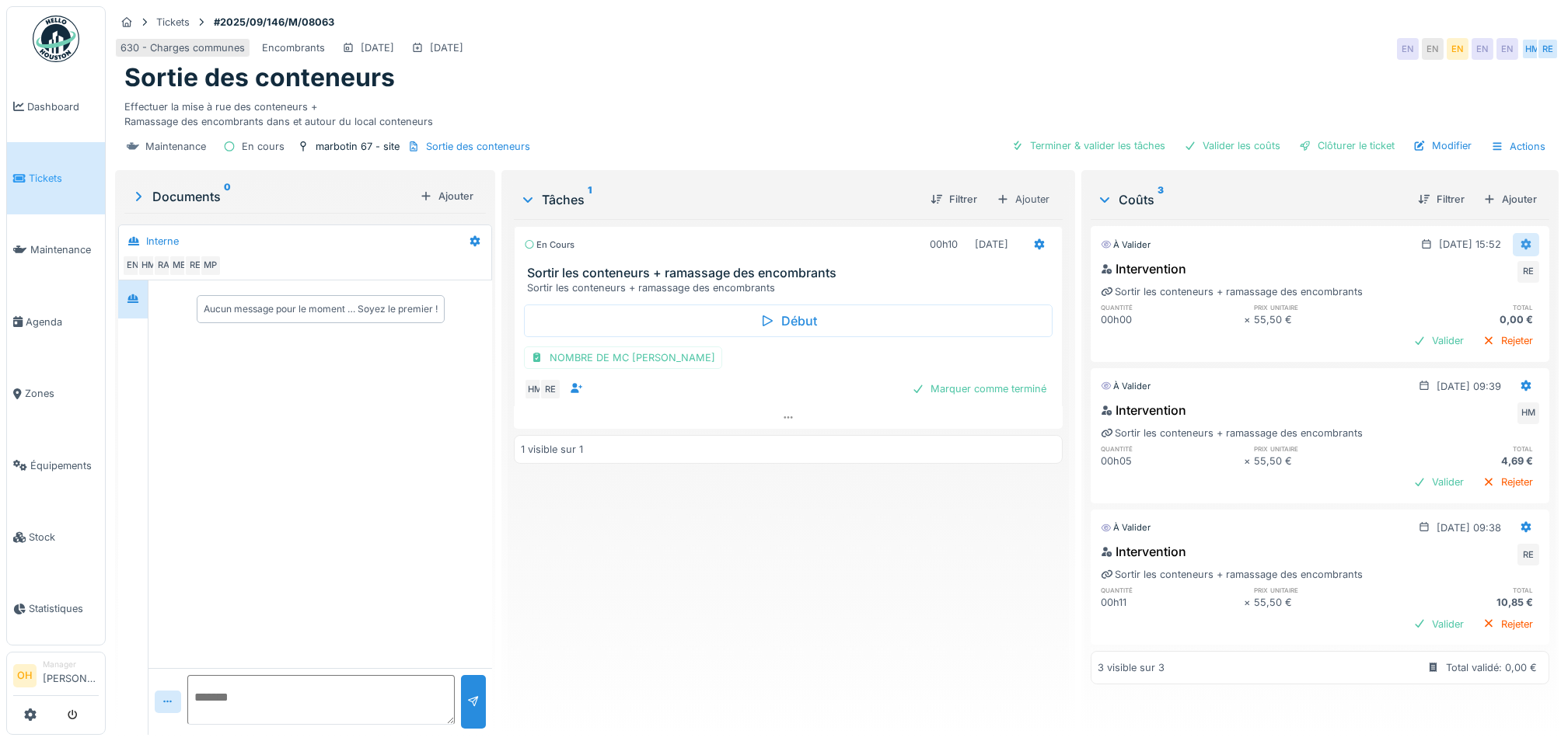
click at [1513, 237] on div at bounding box center [1526, 244] width 27 height 23
click at [1472, 303] on icon at bounding box center [1478, 302] width 11 height 9
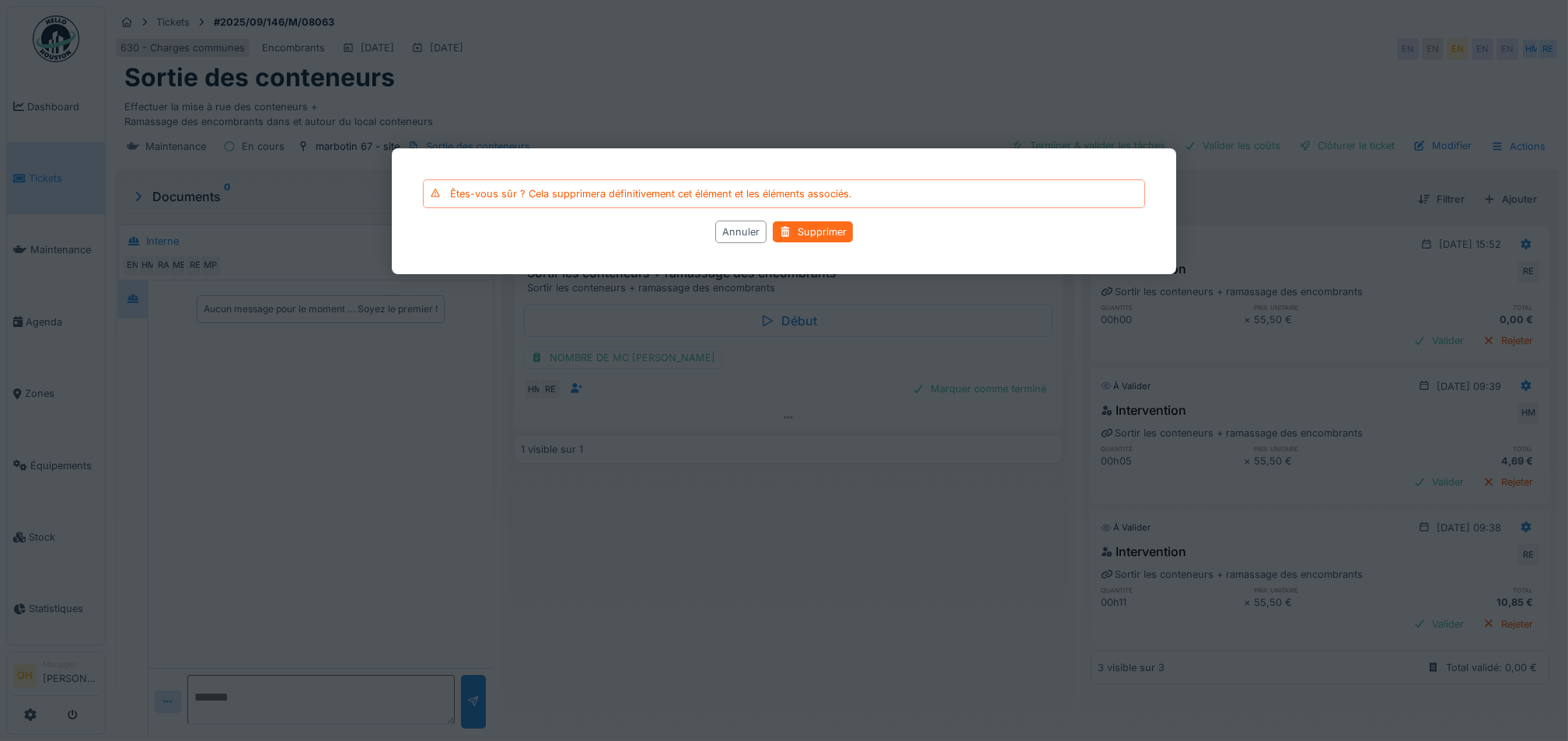
click at [818, 237] on div "Supprimer" at bounding box center [813, 232] width 80 height 21
click at [861, 451] on div at bounding box center [784, 370] width 1568 height 741
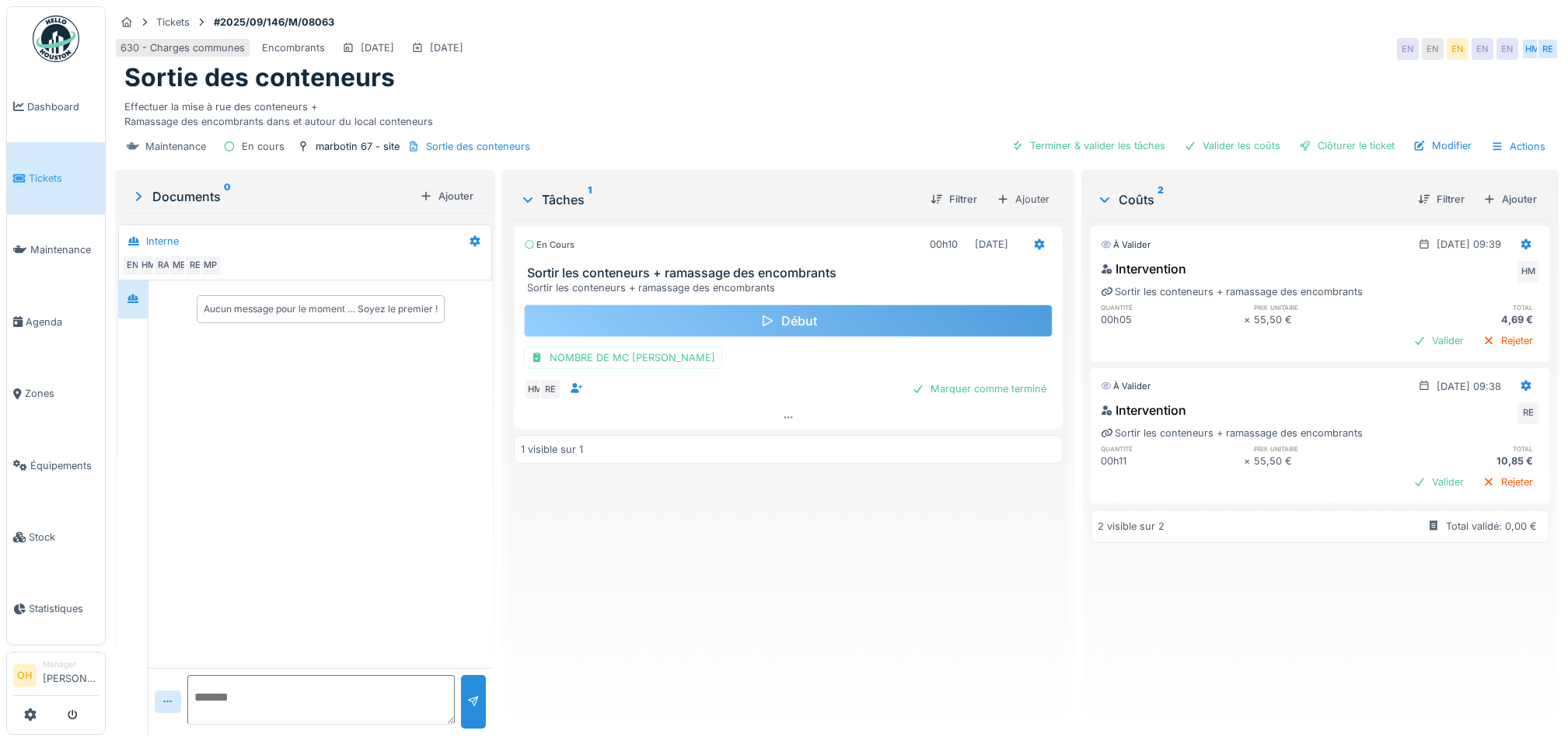
click at [742, 317] on div "Début" at bounding box center [788, 321] width 529 height 33
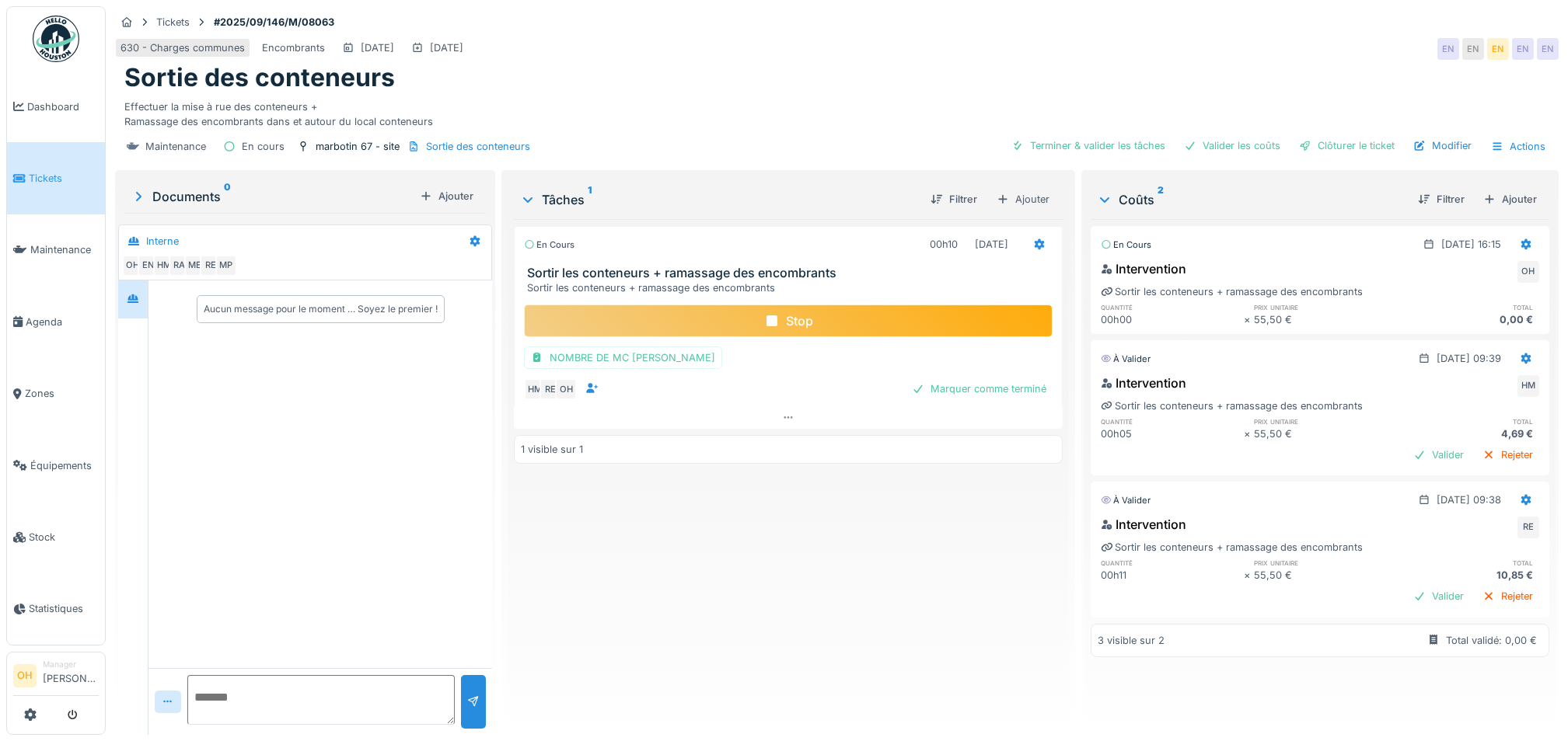
click at [766, 316] on icon at bounding box center [772, 321] width 11 height 11
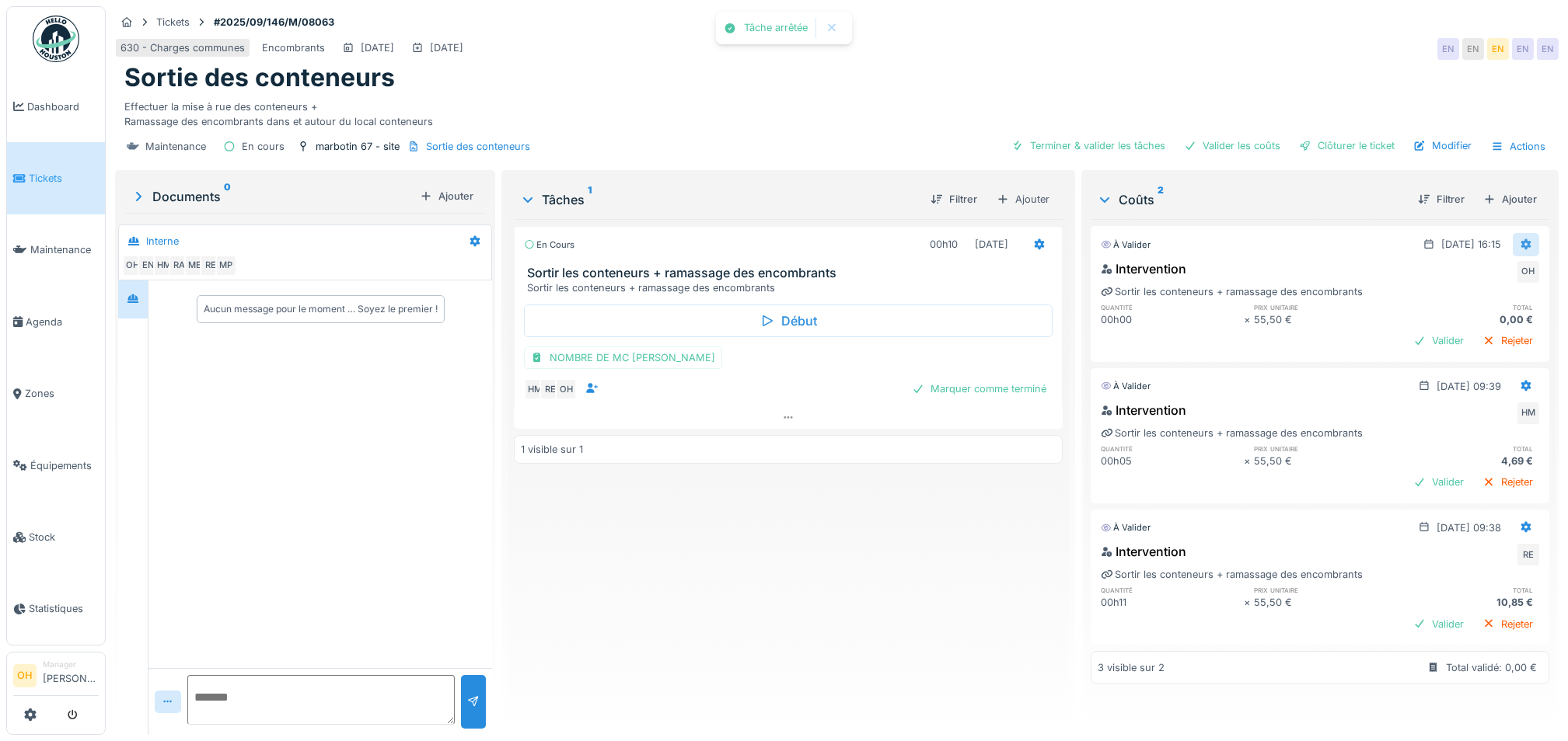
click at [1520, 245] on icon at bounding box center [1526, 244] width 13 height 10
click at [1488, 296] on div "Supprimer" at bounding box center [1507, 303] width 75 height 23
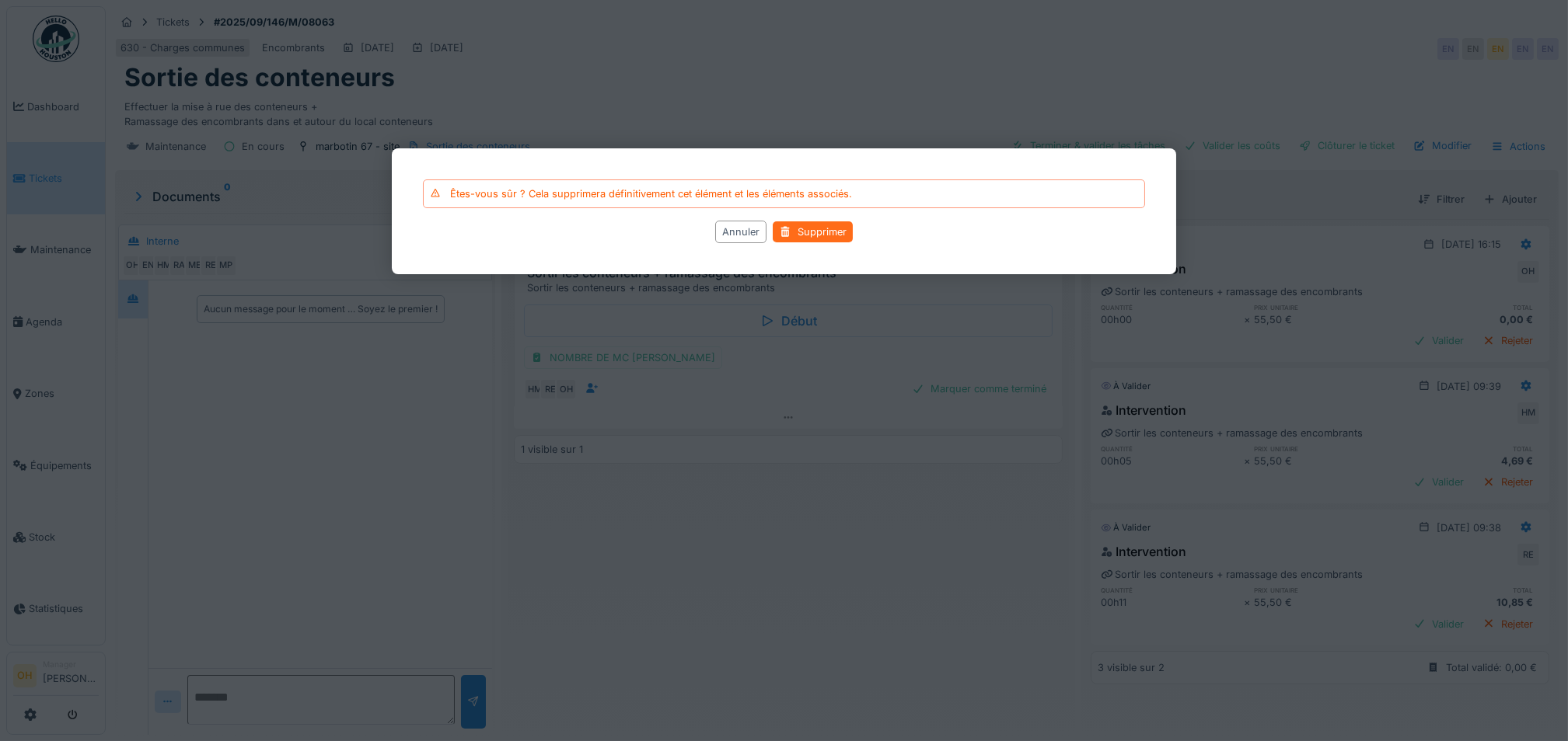
click at [821, 222] on div "Supprimer" at bounding box center [813, 232] width 80 height 21
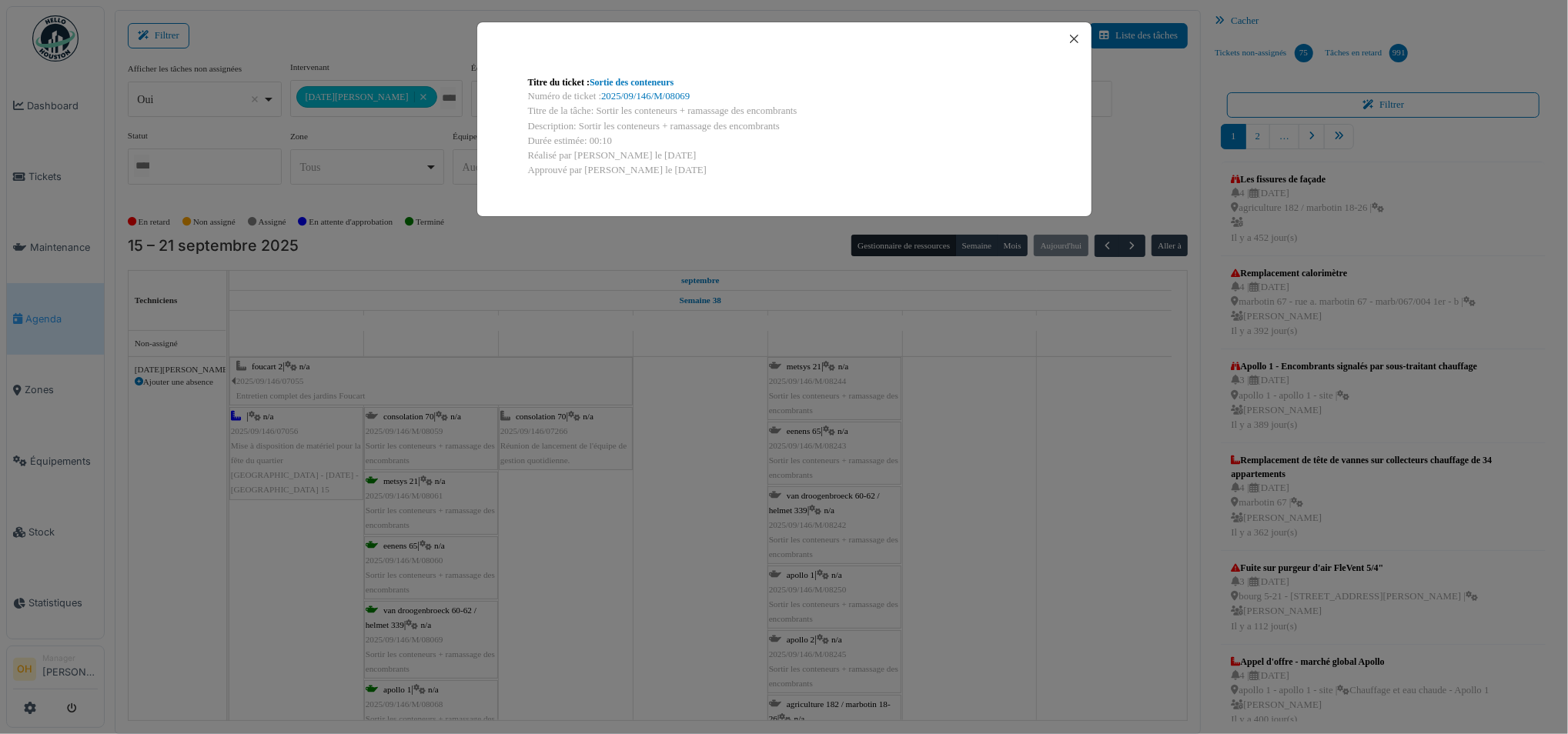
scroll to position [102, 0]
click at [1068, 45] on button "Close" at bounding box center [1074, 39] width 21 height 21
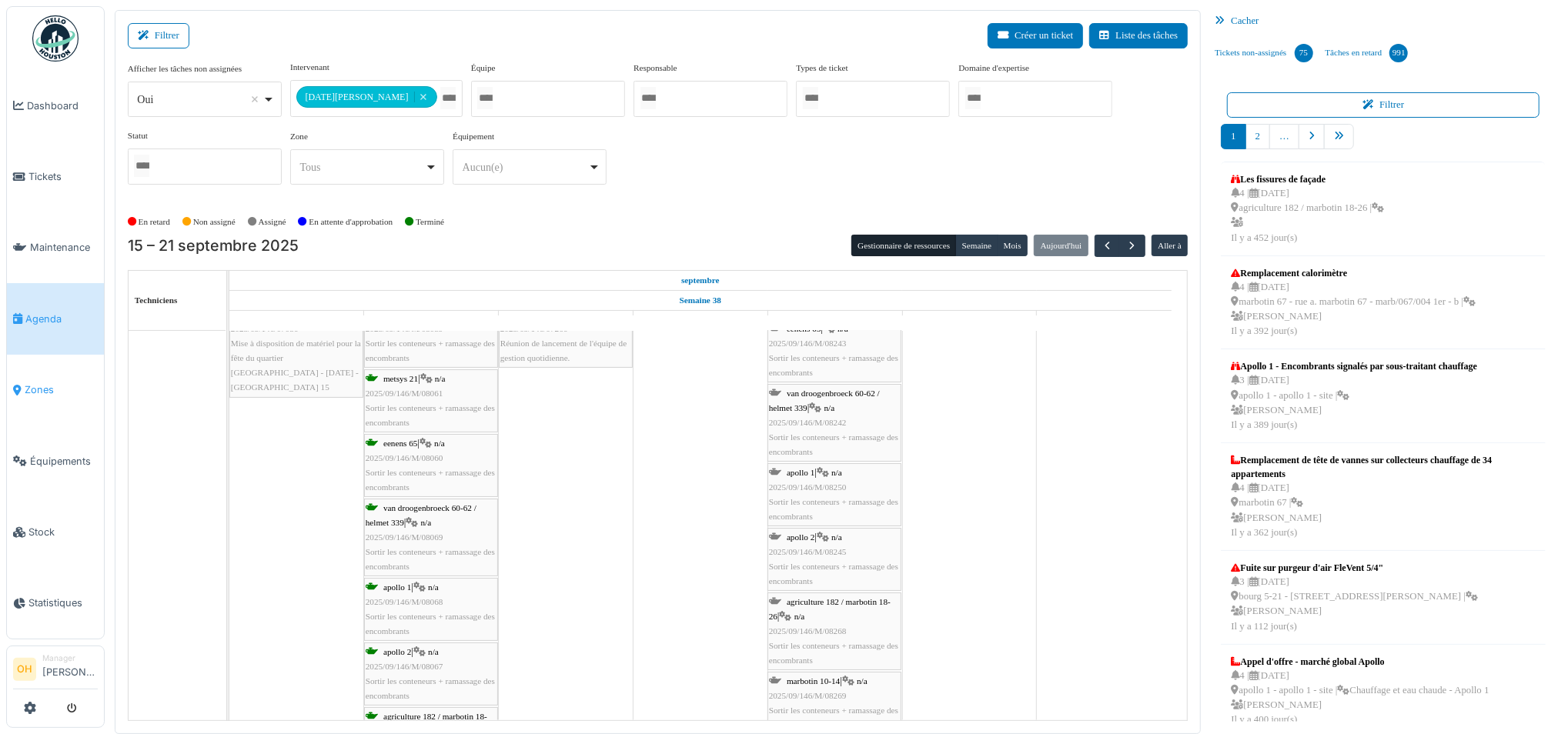
click at [40, 383] on span "Zones" at bounding box center [61, 390] width 73 height 15
